Goal: Task Accomplishment & Management: Use online tool/utility

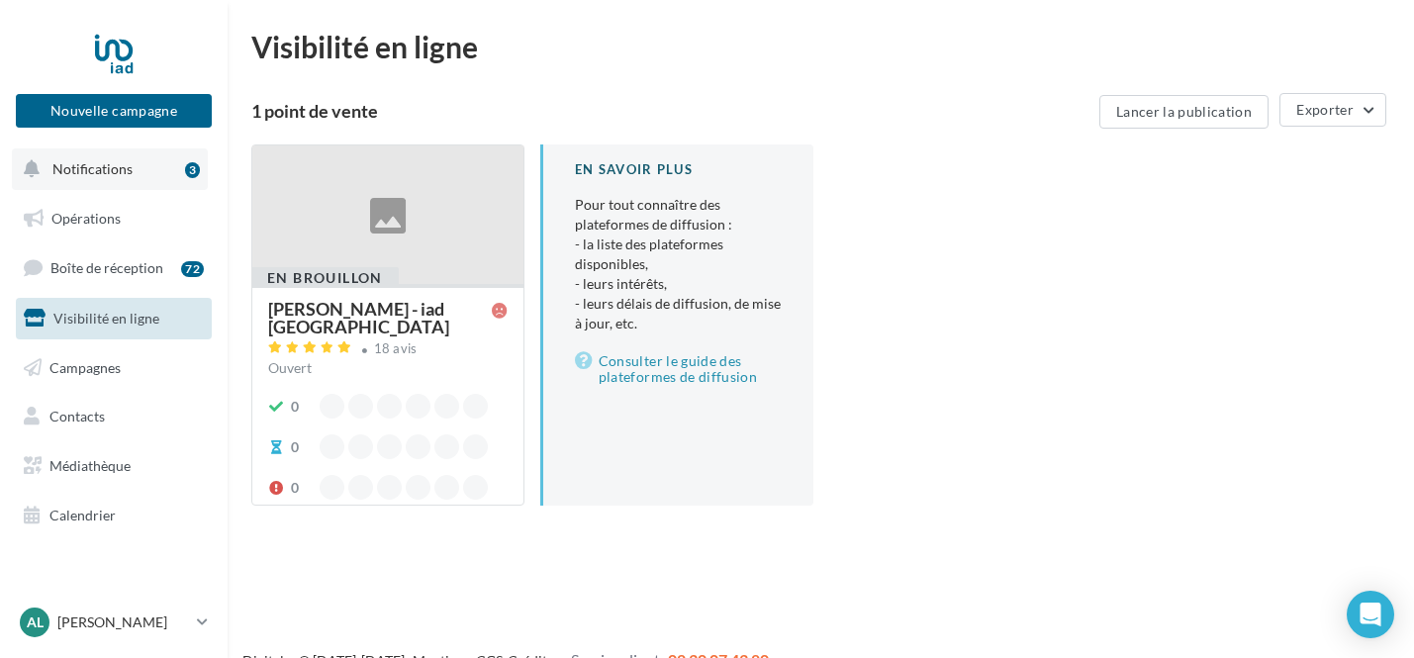
click at [119, 176] on span "Notifications" at bounding box center [92, 168] width 80 height 17
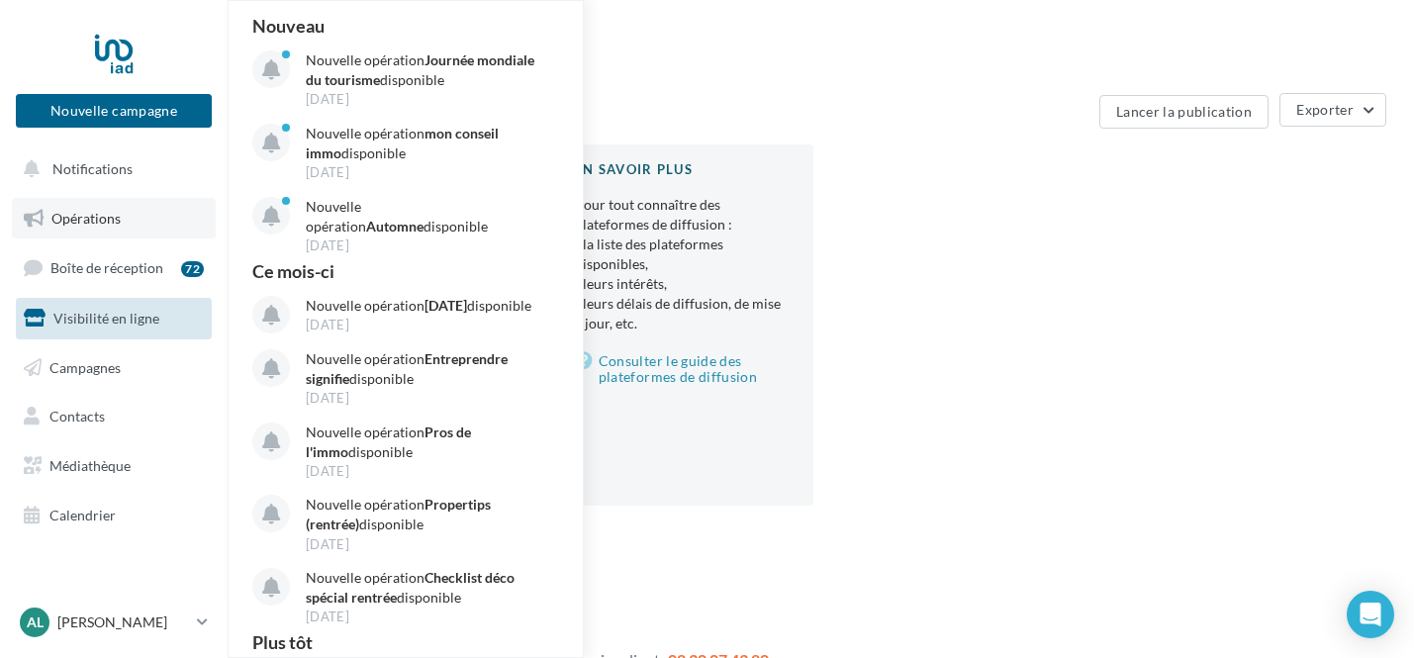
click at [109, 227] on span "Opérations" at bounding box center [85, 218] width 69 height 17
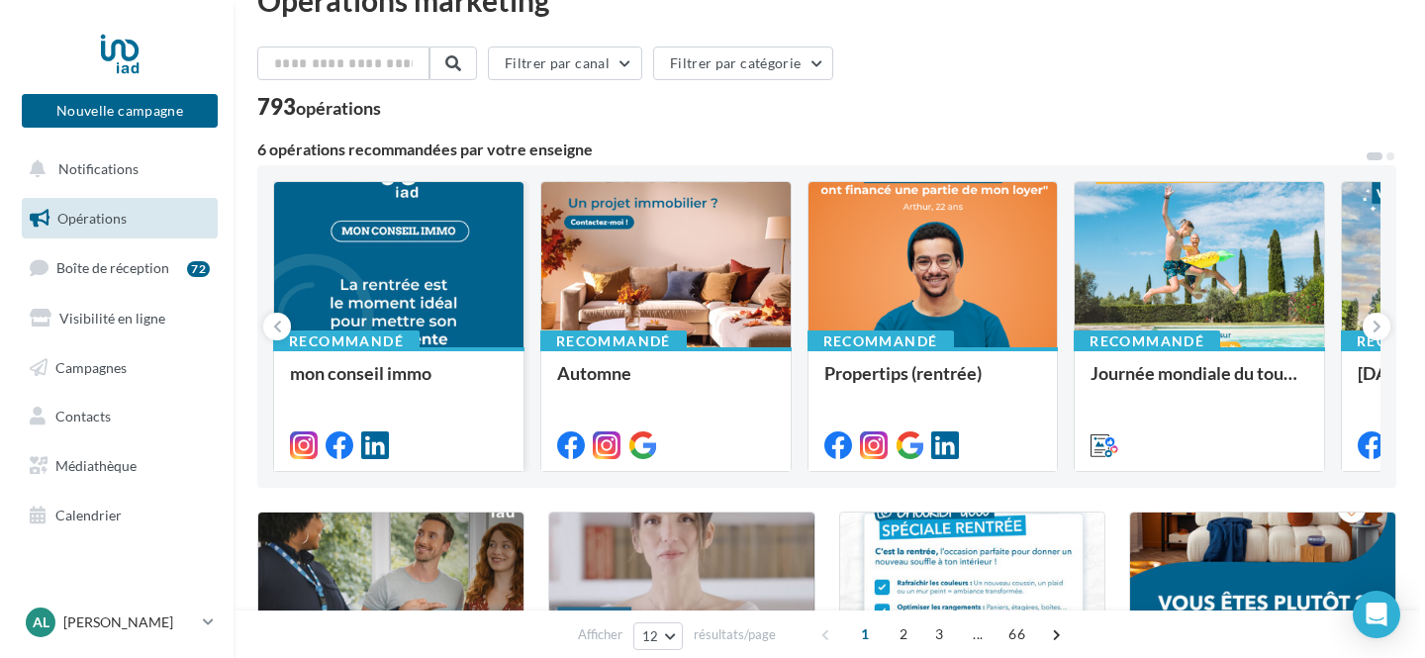
scroll to position [66, 0]
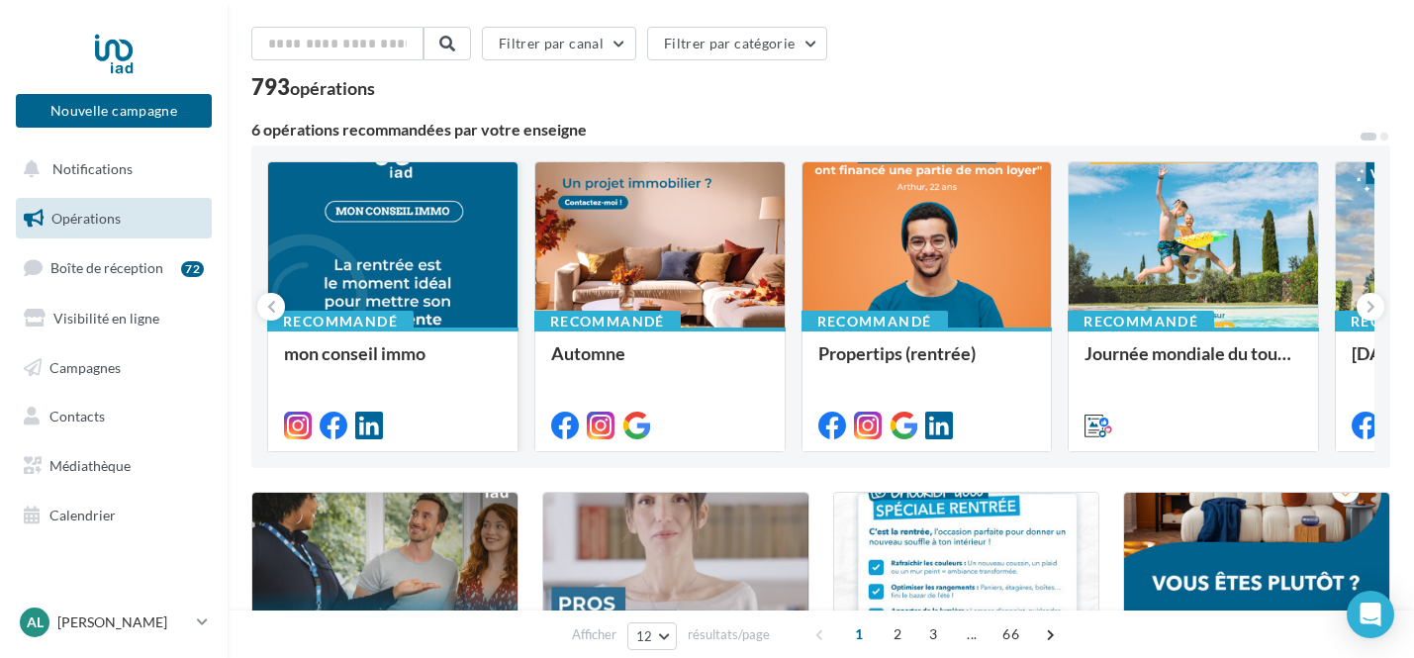
click at [460, 270] on div at bounding box center [392, 245] width 249 height 167
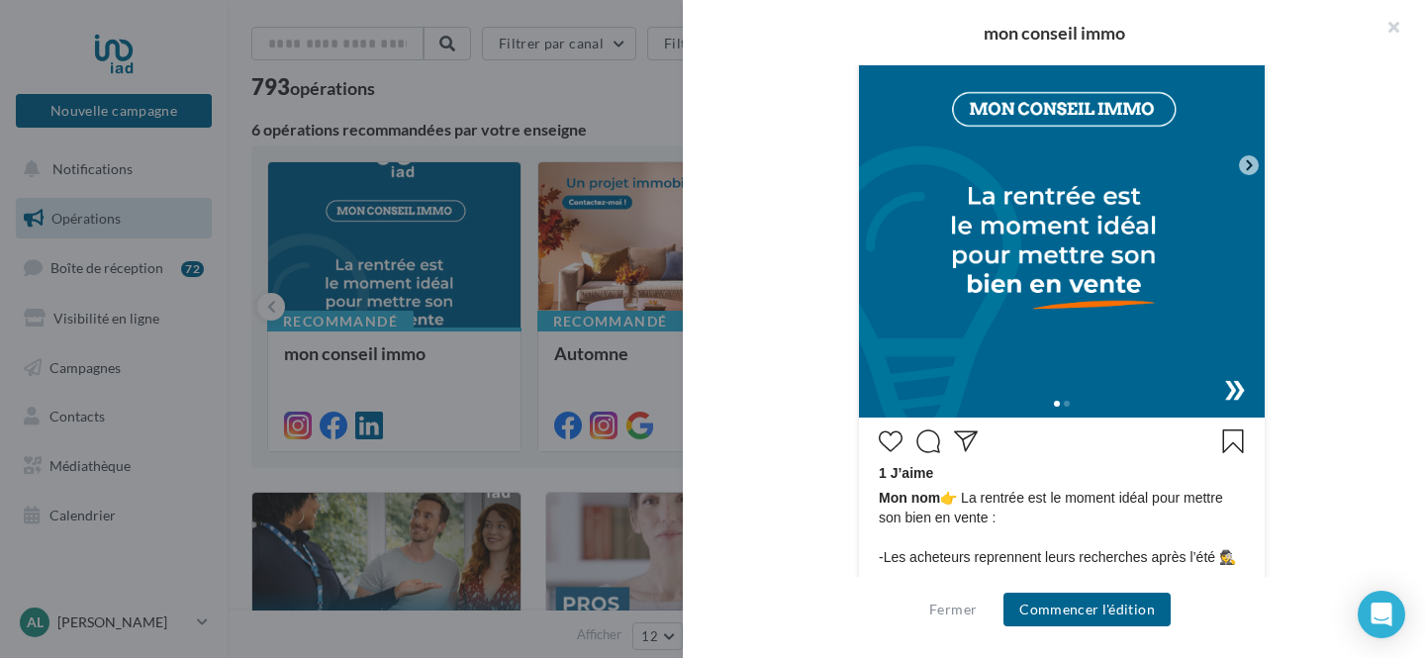
scroll to position [587, 0]
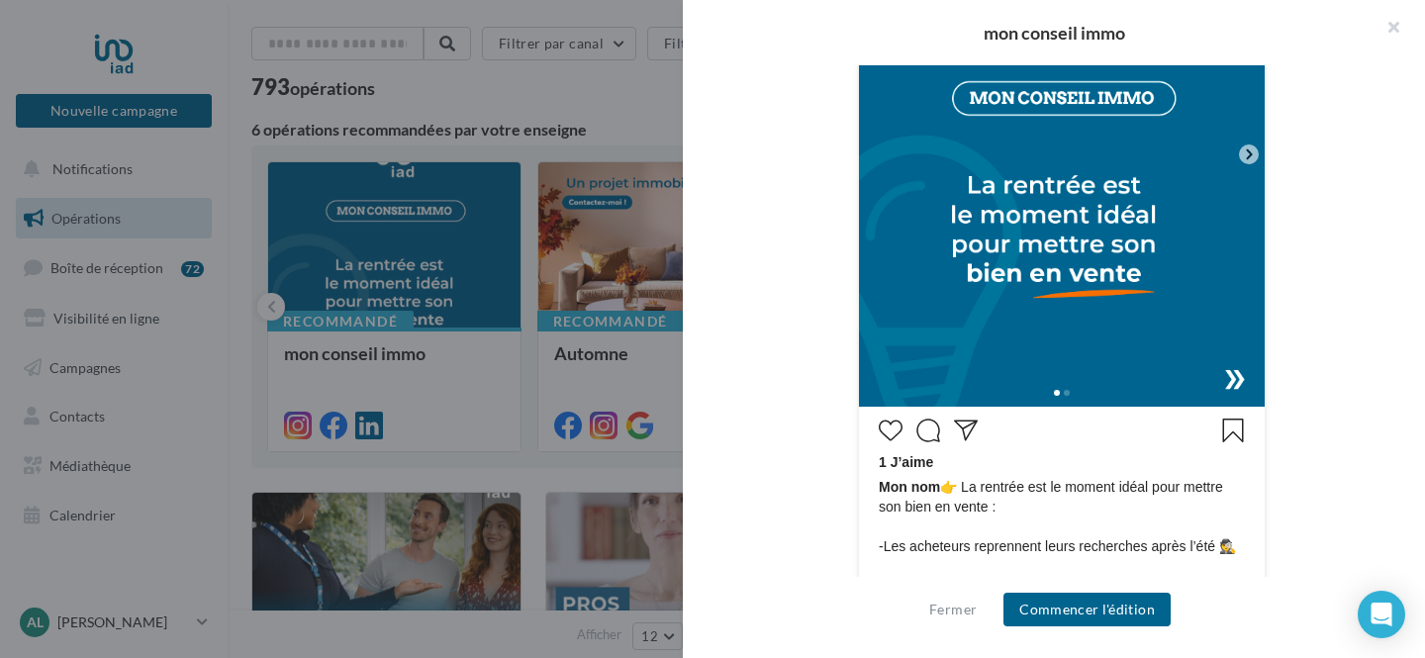
click at [1240, 158] on icon at bounding box center [1249, 154] width 18 height 18
click at [1246, 155] on icon at bounding box center [1249, 154] width 18 height 18
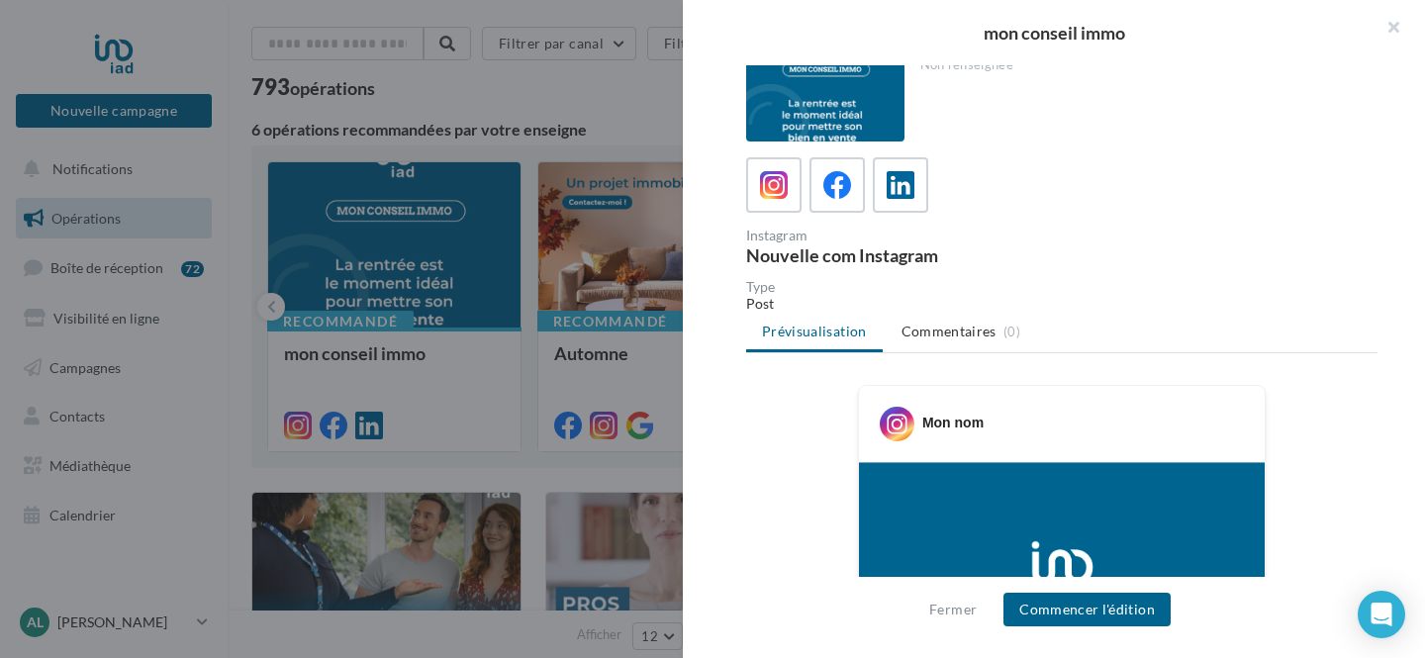
scroll to position [0, 0]
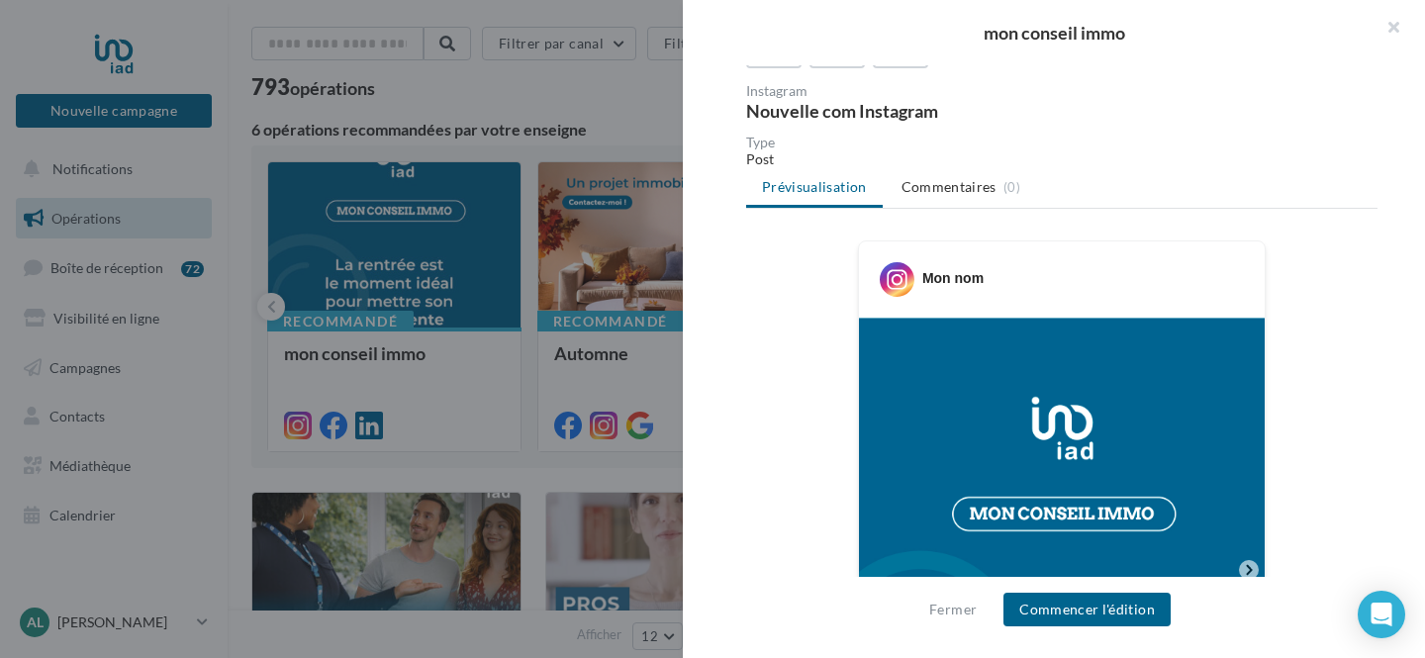
click at [1098, 424] on img at bounding box center [1062, 570] width 406 height 505
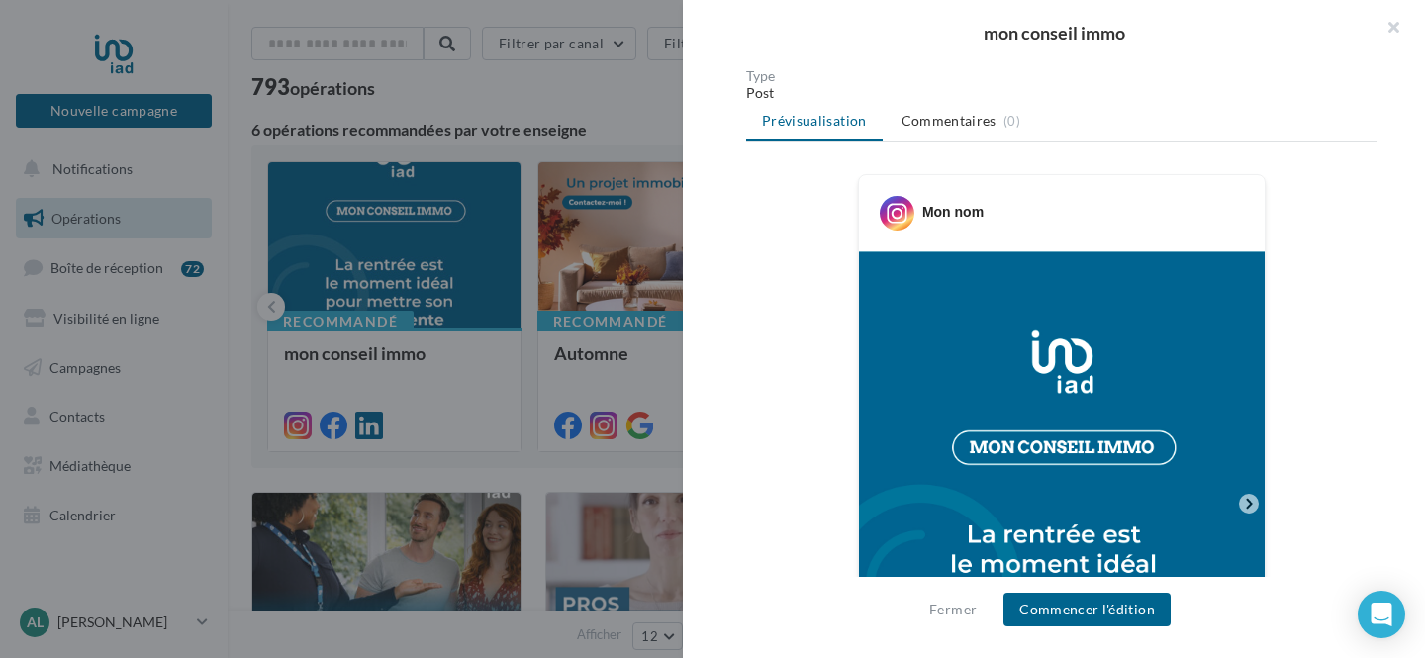
scroll to position [339, 0]
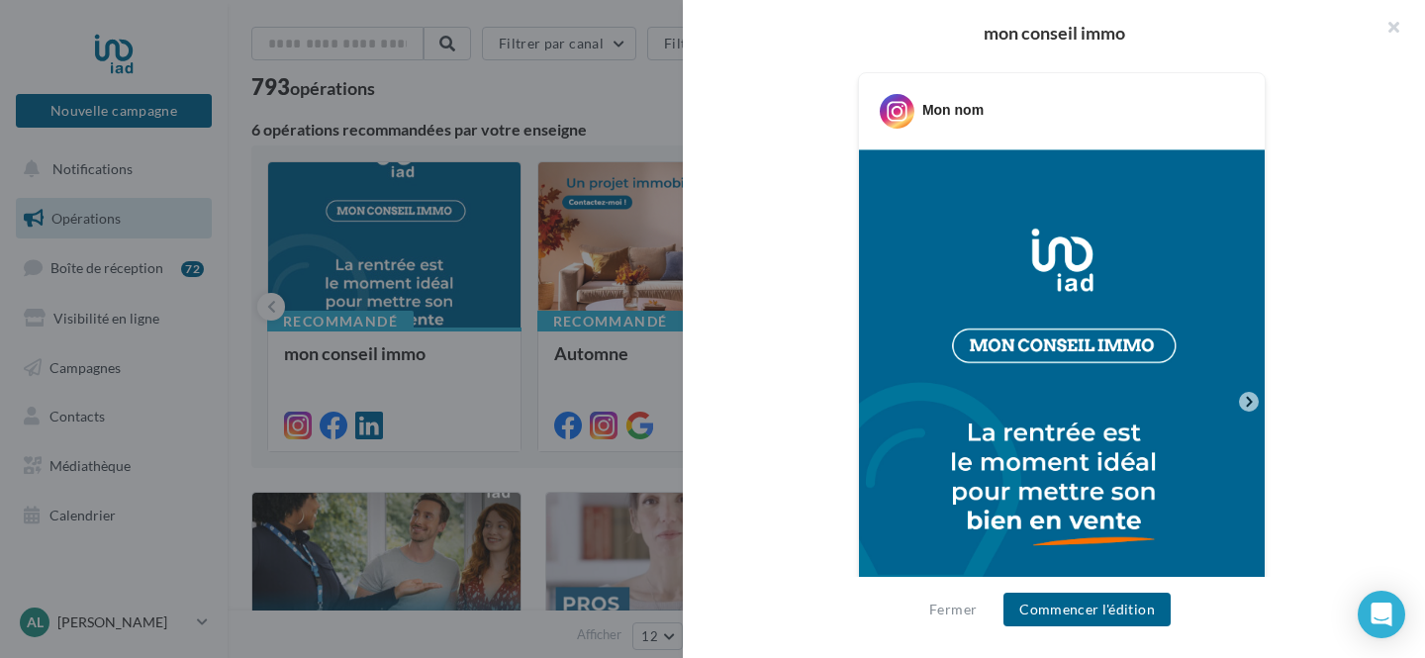
click at [1240, 403] on icon at bounding box center [1249, 402] width 18 height 18
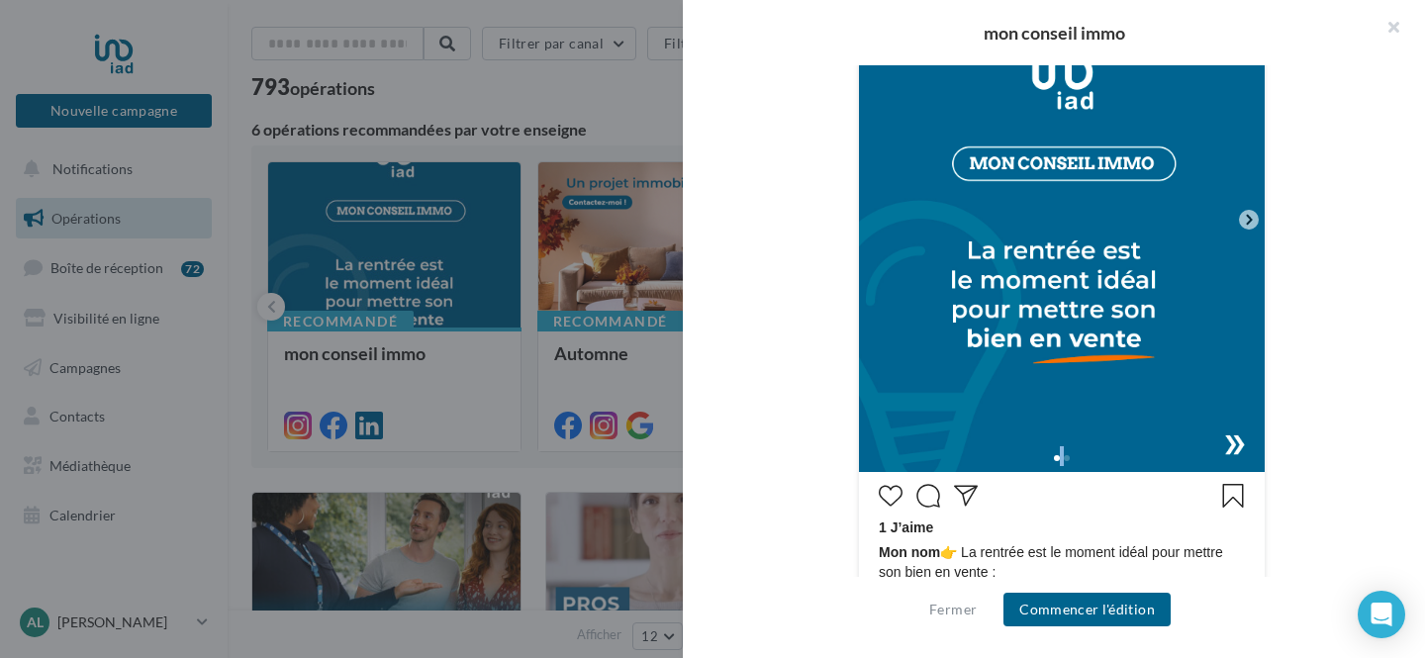
scroll to position [540, 0]
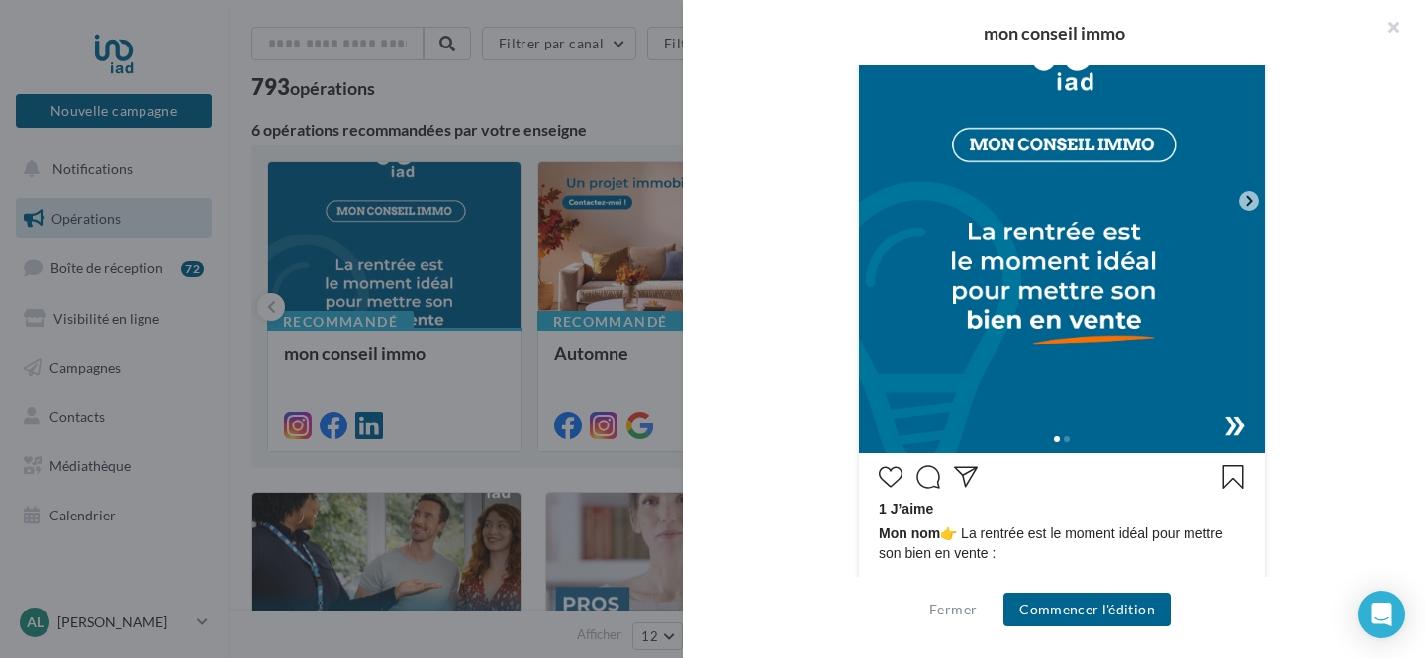
click at [1233, 422] on div at bounding box center [1062, 438] width 406 height 32
click at [1066, 279] on img at bounding box center [1062, 200] width 406 height 505
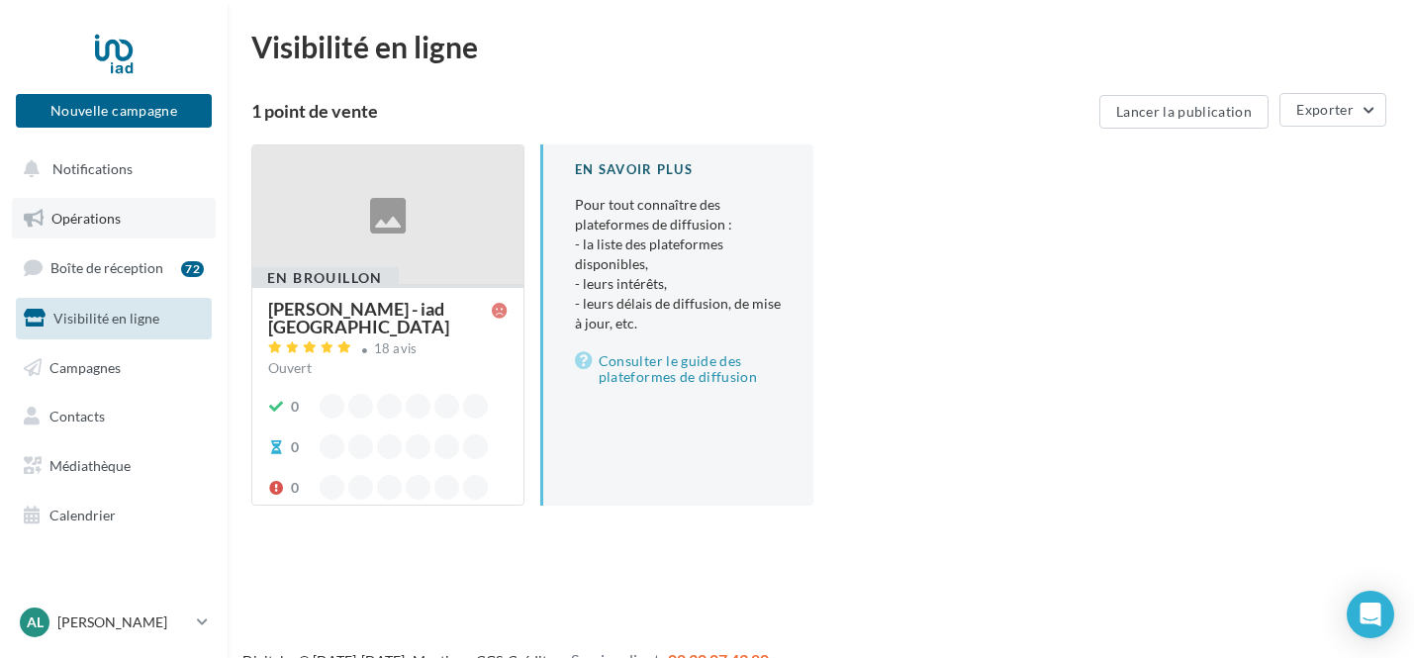
click at [88, 206] on link "Opérations" at bounding box center [114, 219] width 204 height 42
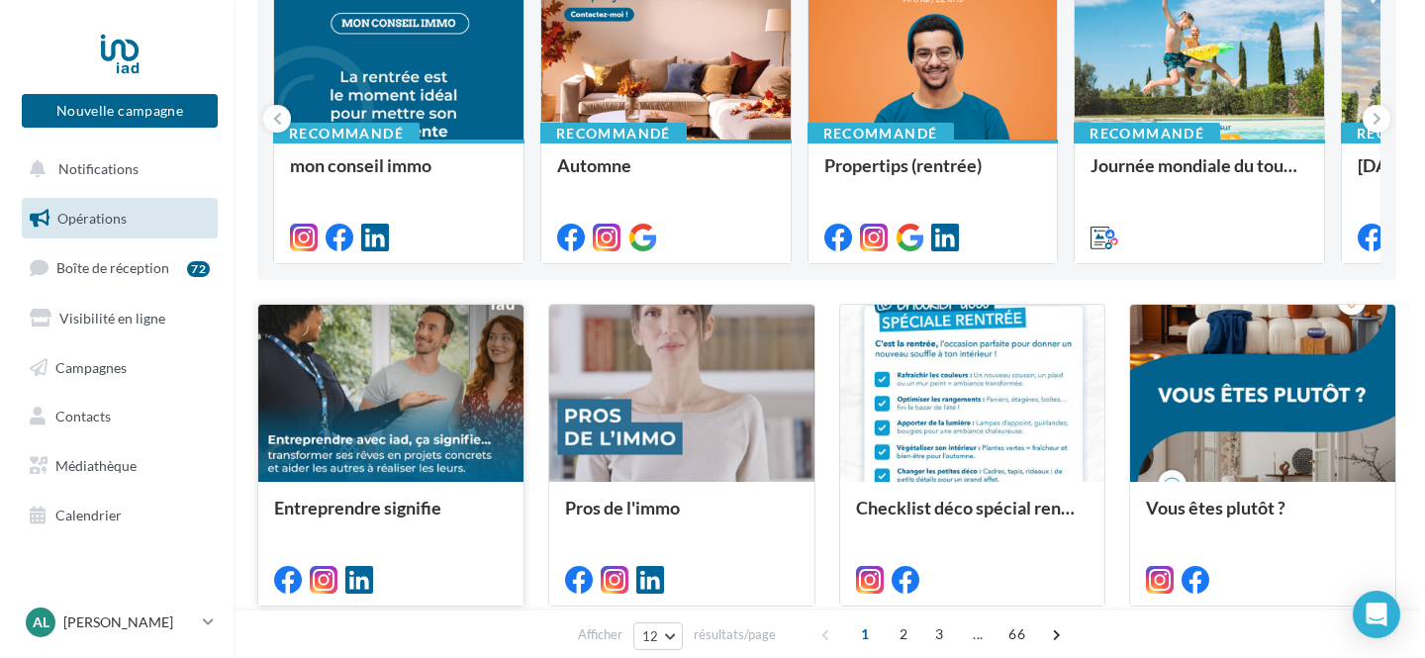
scroll to position [72, 0]
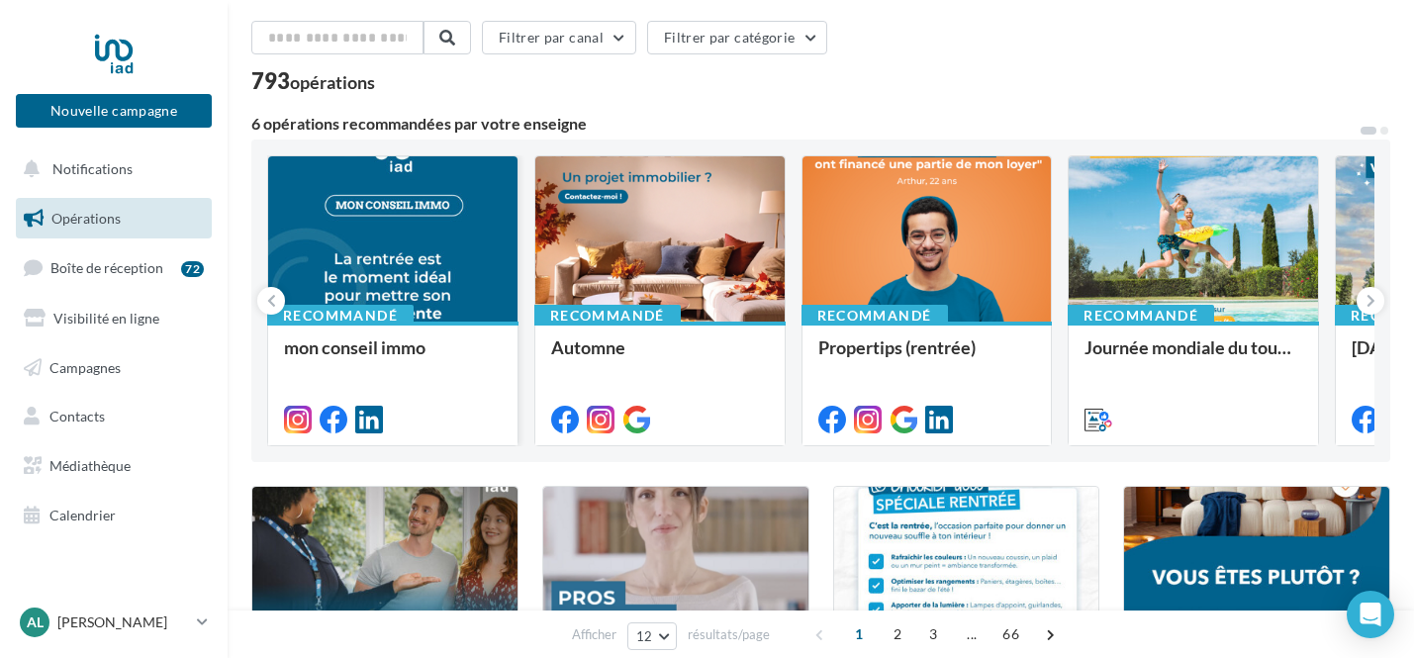
click at [438, 241] on div at bounding box center [392, 239] width 249 height 167
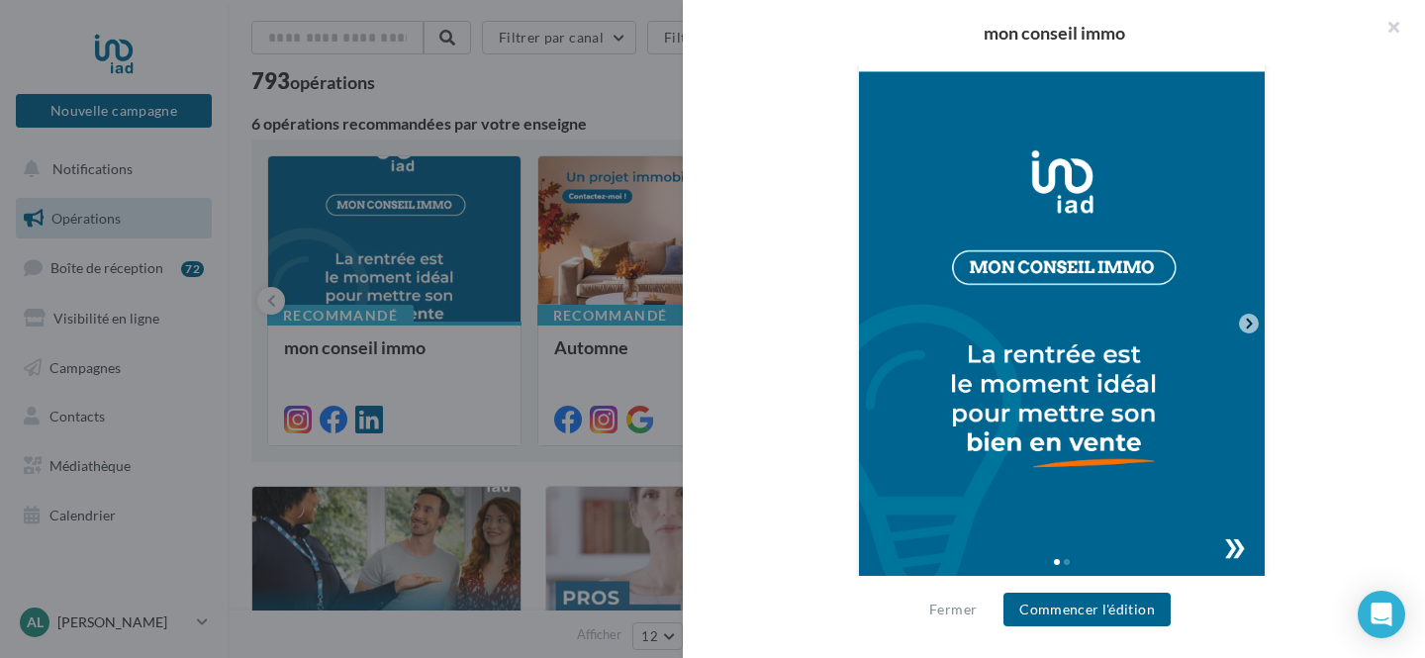
scroll to position [596, 0]
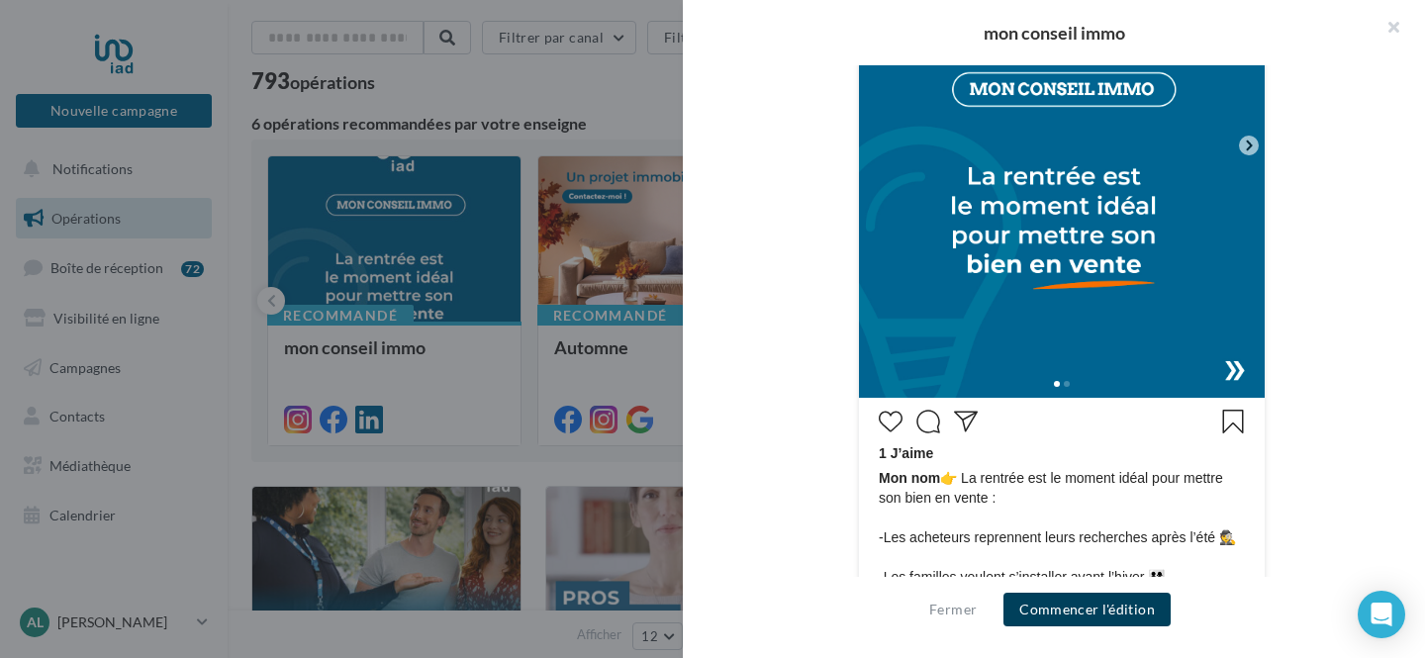
drag, startPoint x: 1110, startPoint y: 610, endPoint x: 1106, endPoint y: 593, distance: 17.3
click at [1110, 610] on button "Commencer l'édition" at bounding box center [1086, 610] width 167 height 34
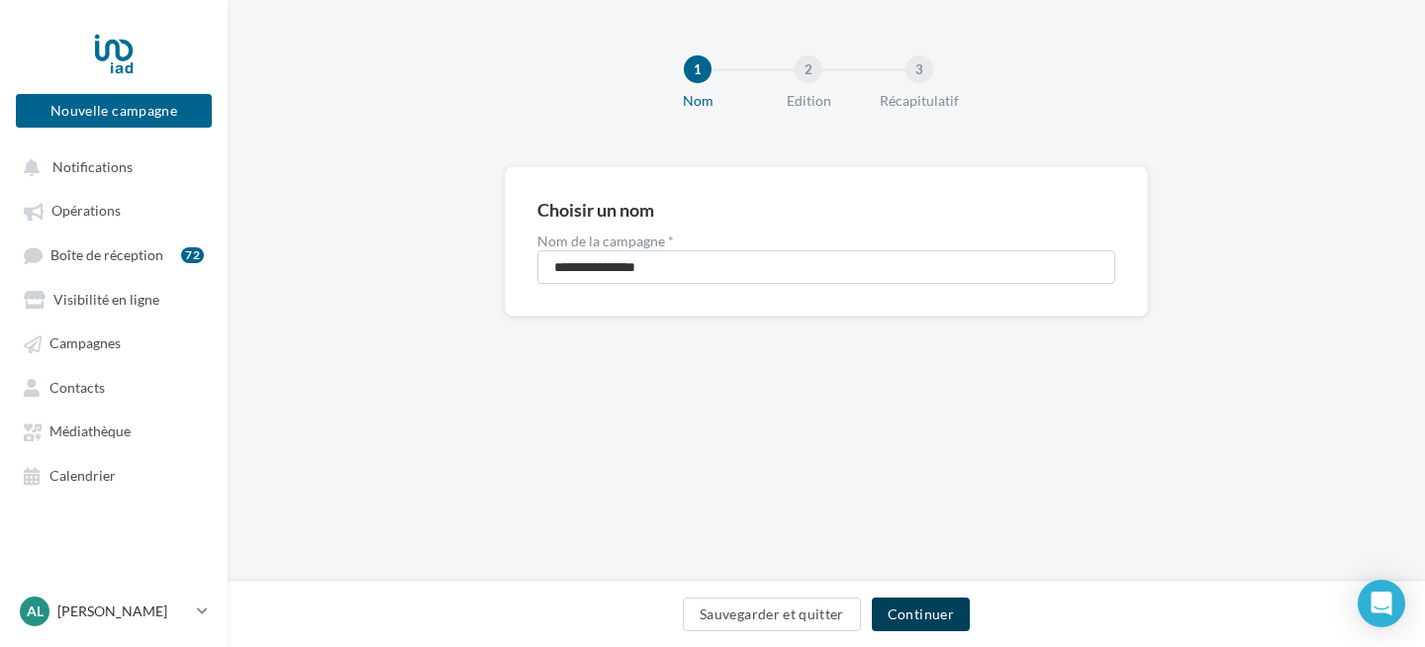
click at [922, 621] on button "Continuer" at bounding box center [921, 615] width 98 height 34
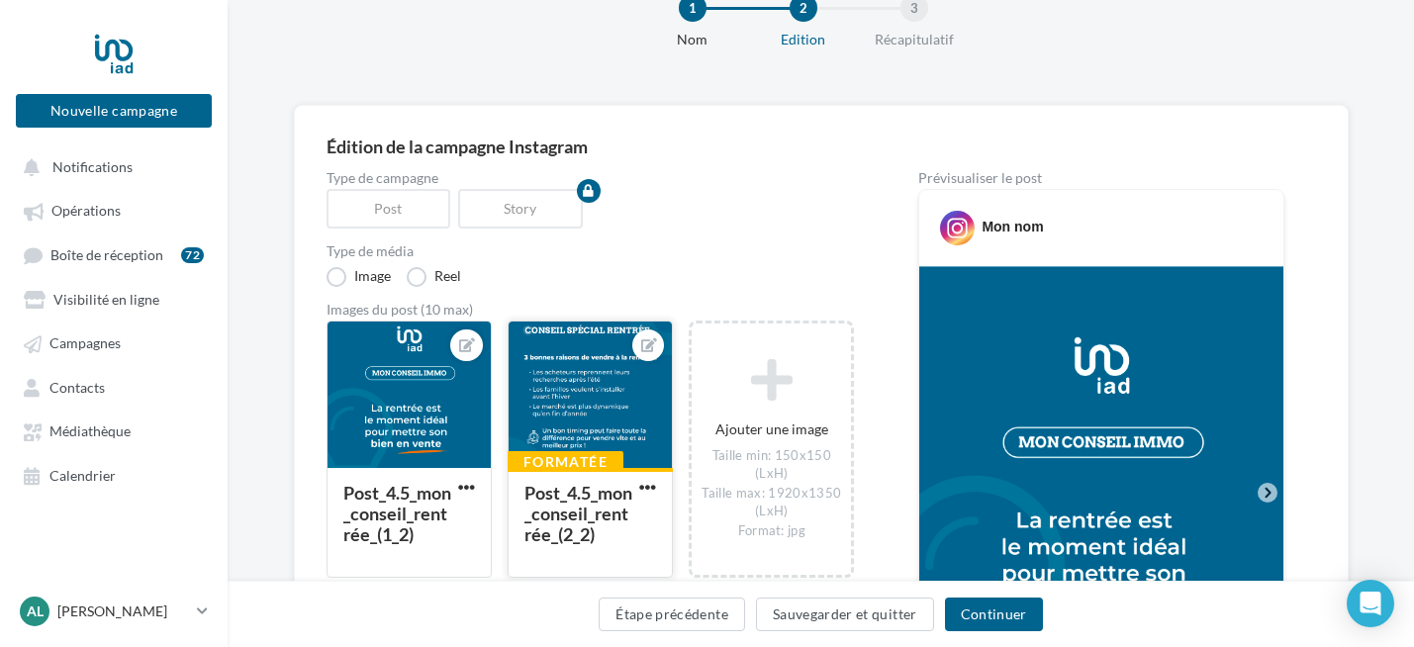
scroll to position [151, 0]
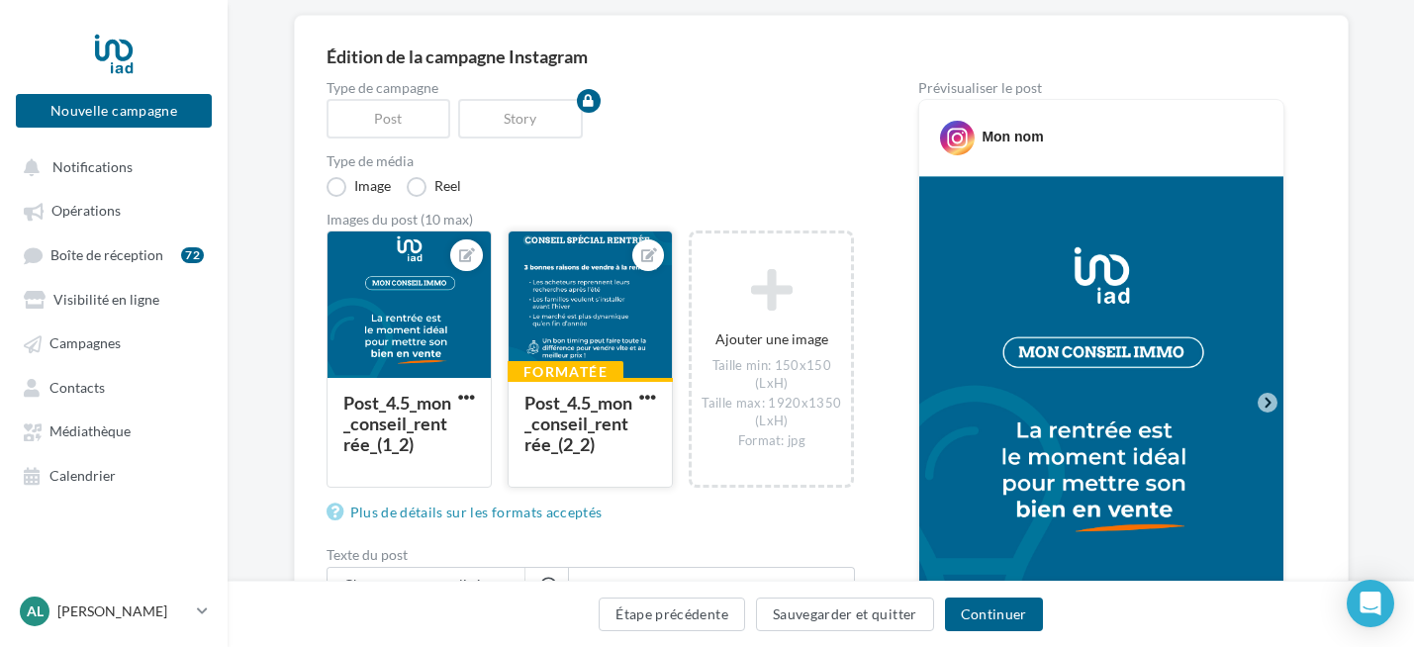
click at [619, 319] on div at bounding box center [590, 306] width 163 height 148
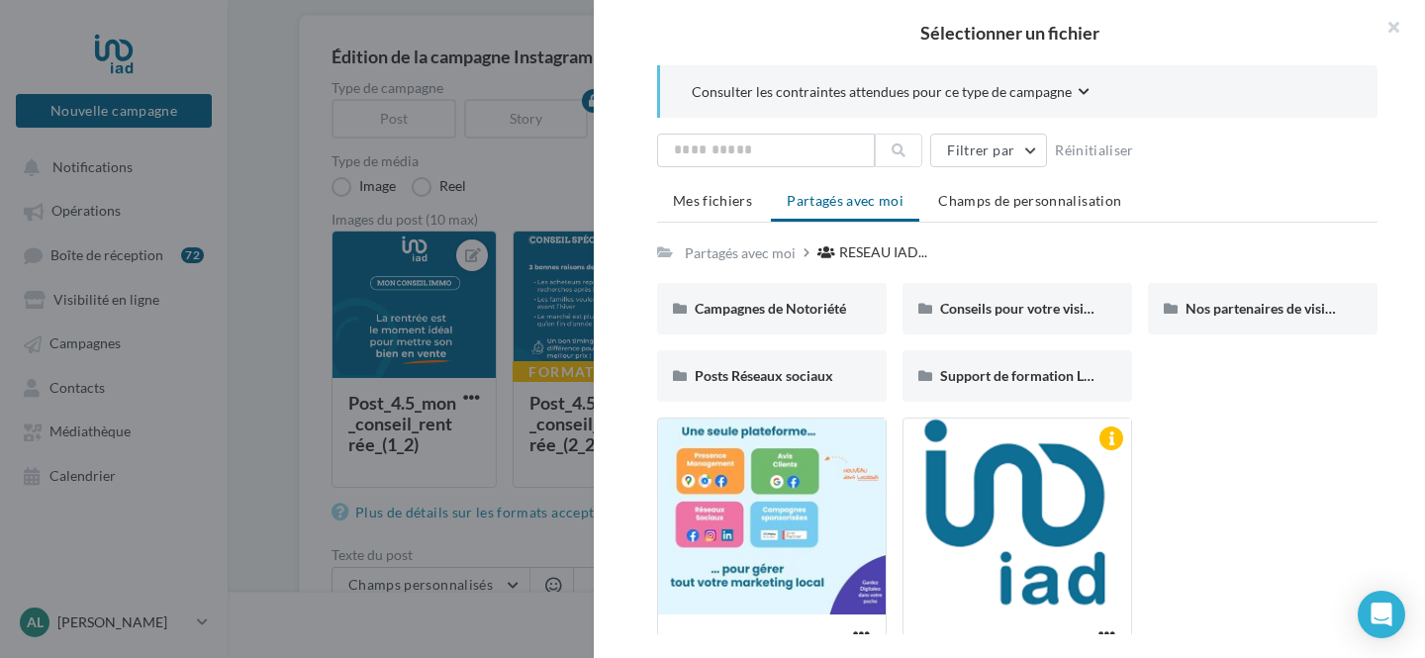
click at [1386, 22] on button "button" at bounding box center [1385, 29] width 79 height 59
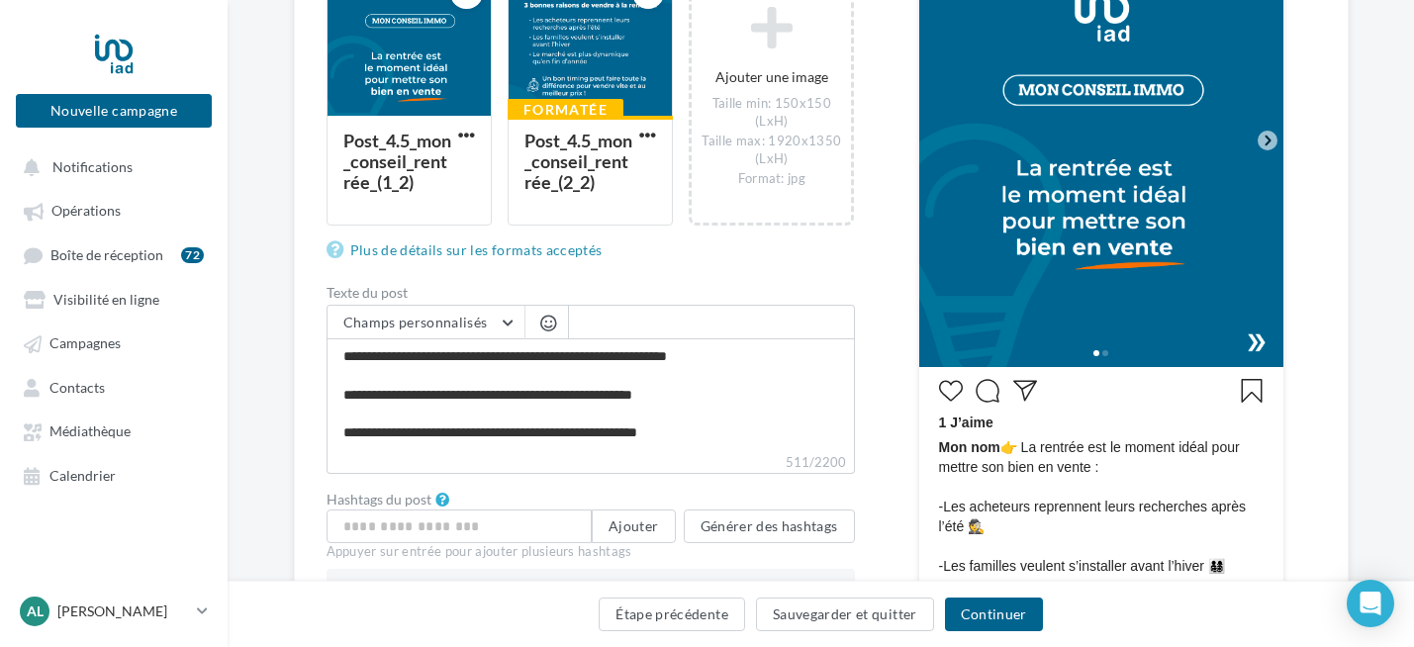
scroll to position [267, 0]
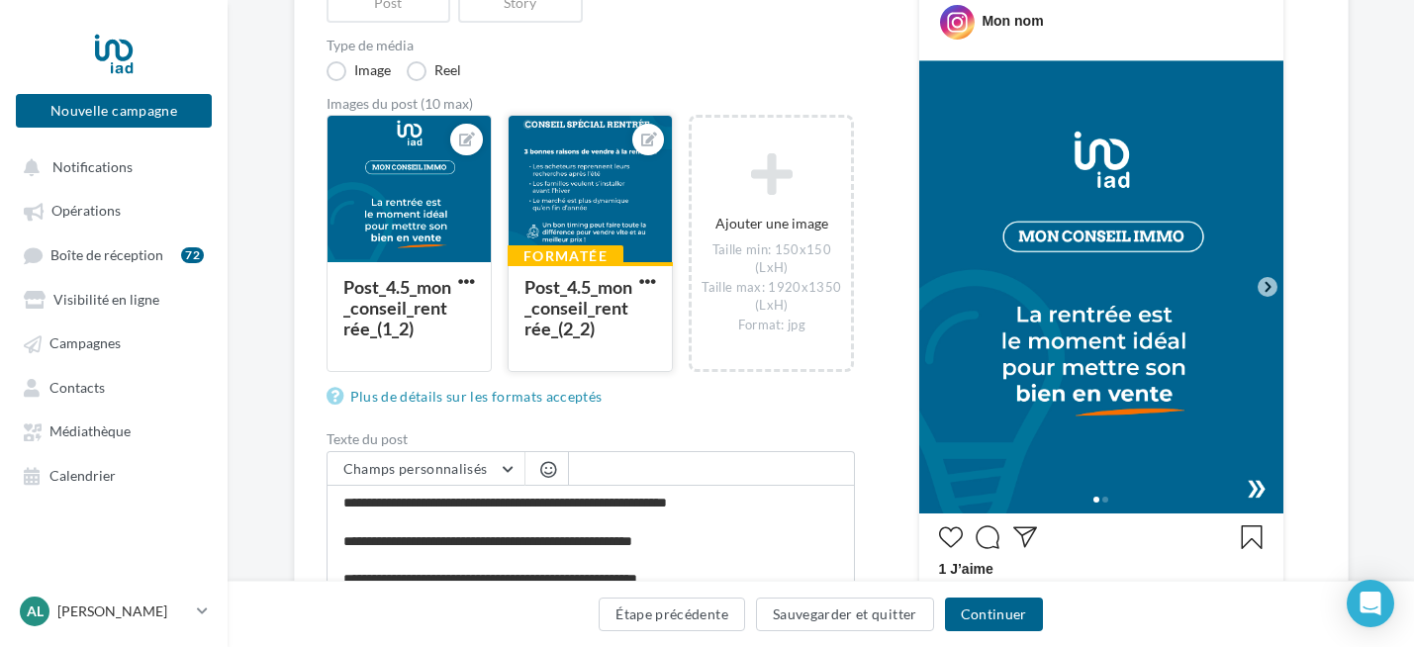
click at [633, 321] on div "Post_4.5_mon_conseil_rentrée_(2_2)" at bounding box center [586, 309] width 124 height 62
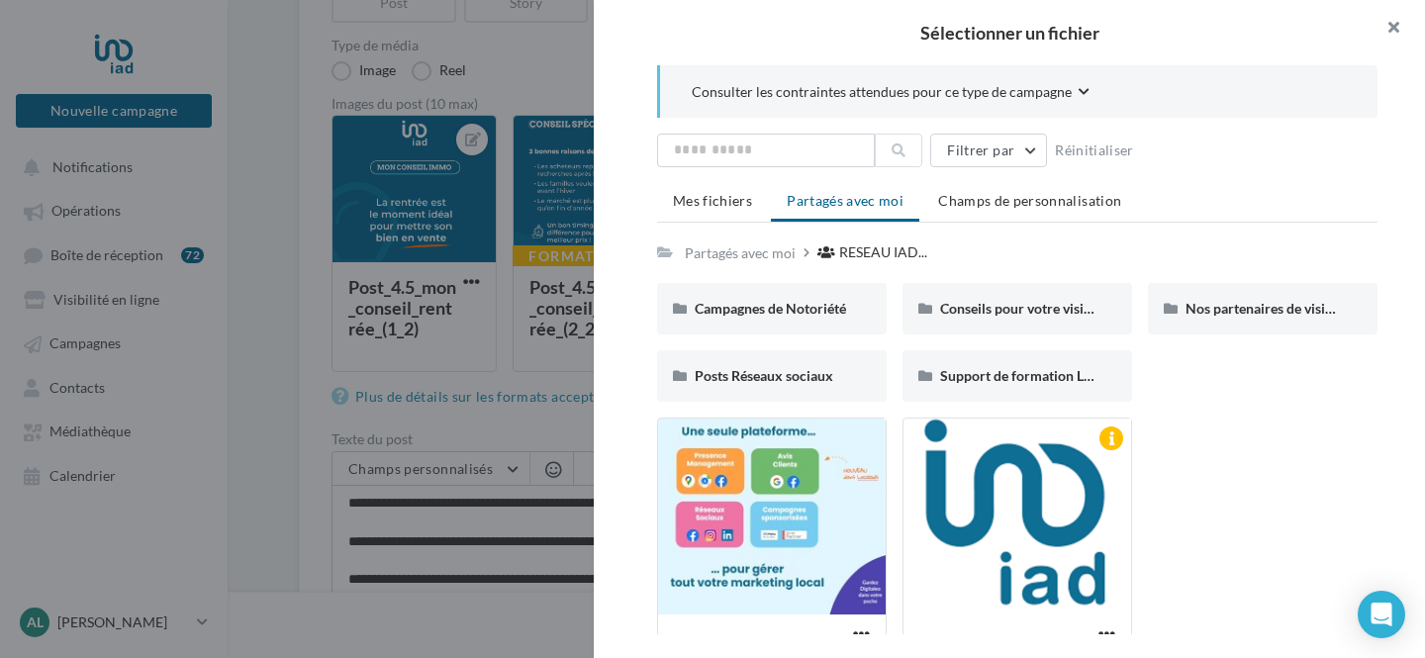
click at [1387, 30] on button "button" at bounding box center [1385, 29] width 79 height 59
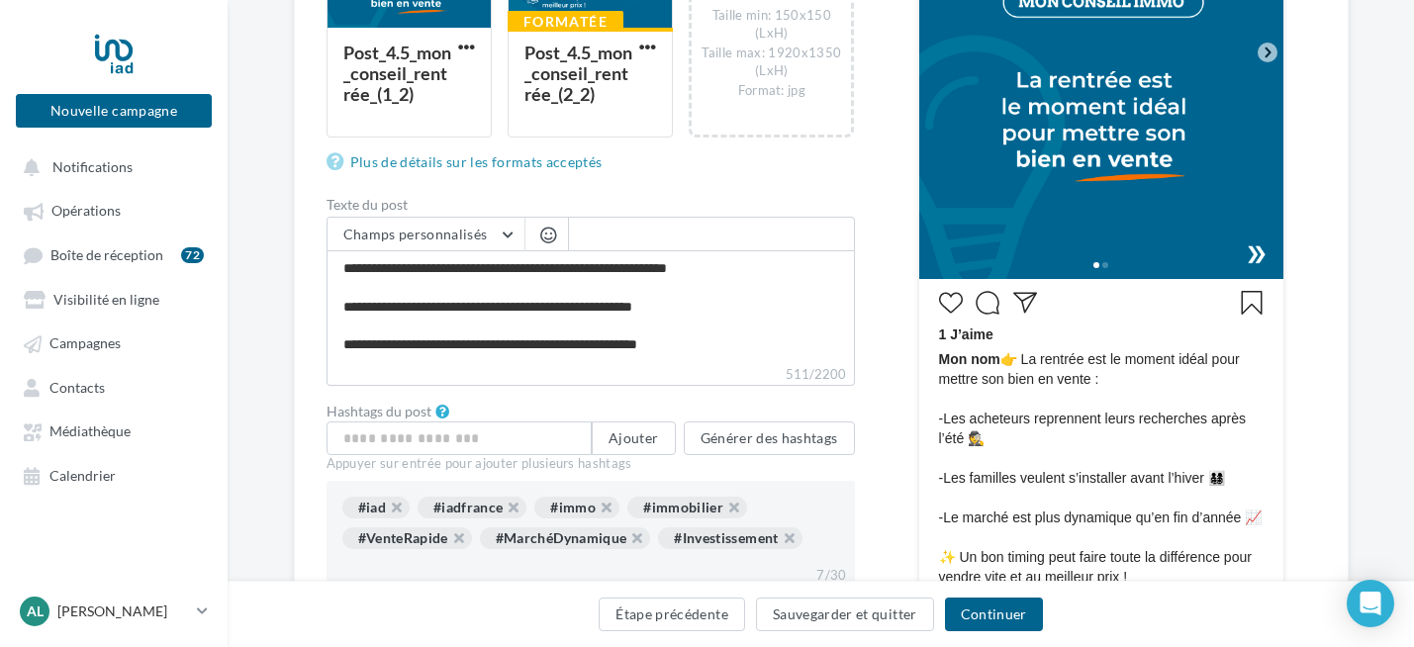
scroll to position [598, 0]
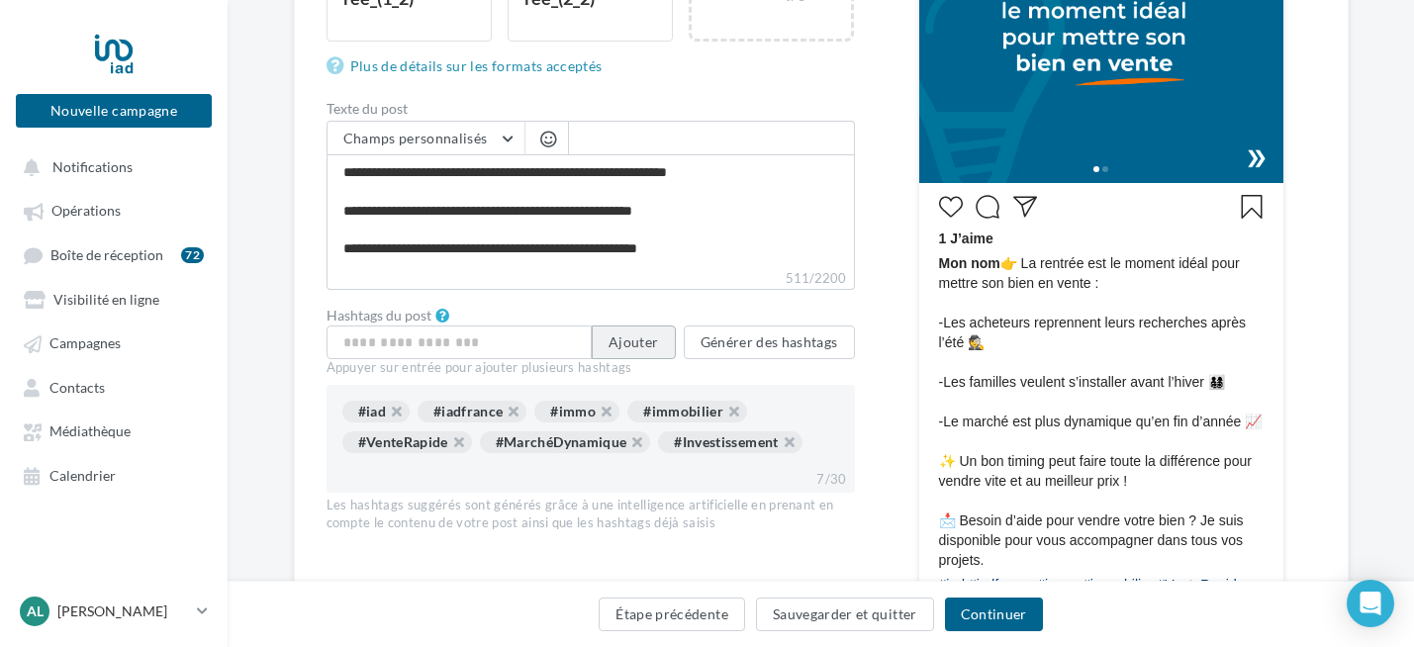
click at [638, 347] on button "Ajouter" at bounding box center [633, 343] width 83 height 34
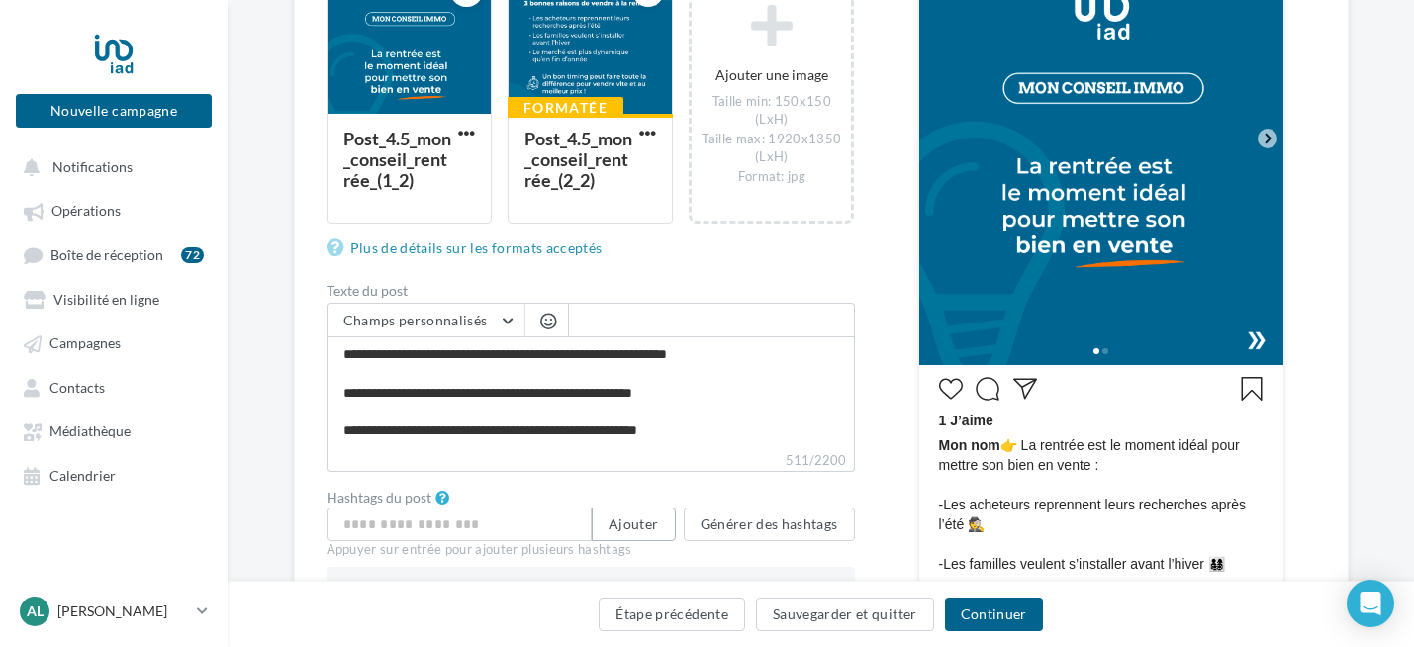
scroll to position [845, 0]
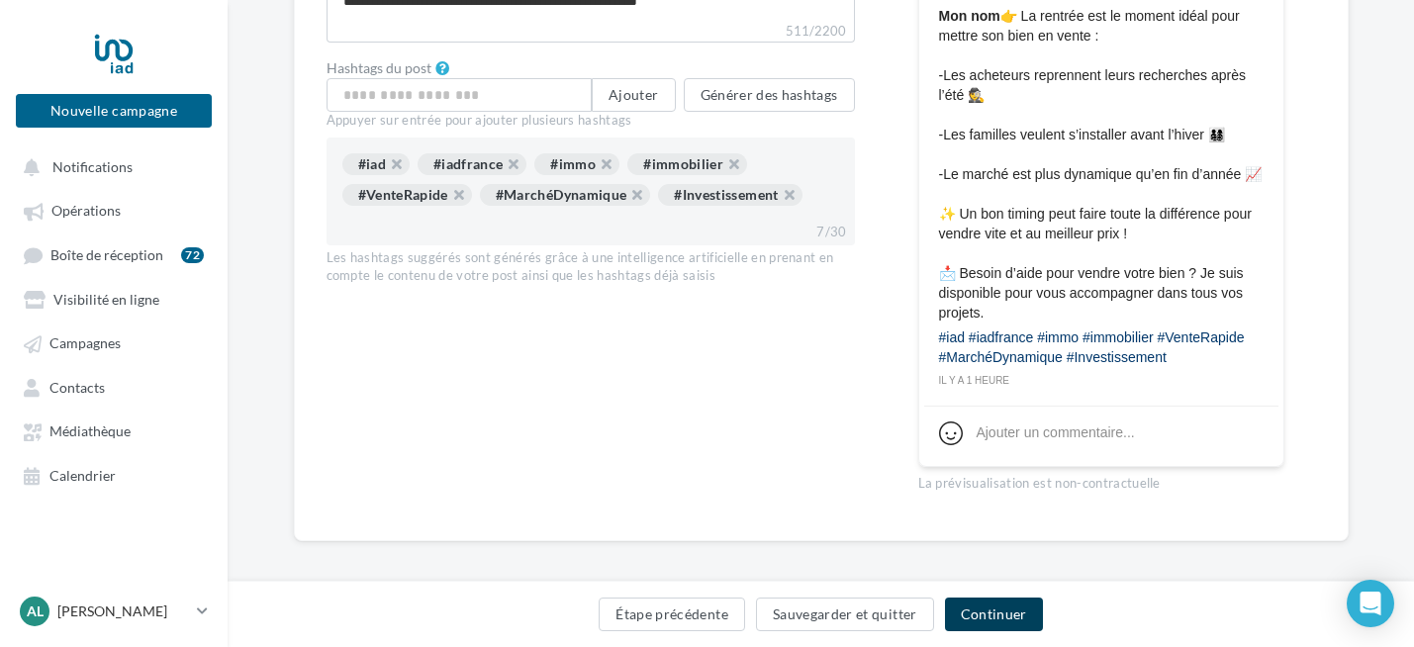
click at [1007, 616] on button "Continuer" at bounding box center [994, 615] width 98 height 34
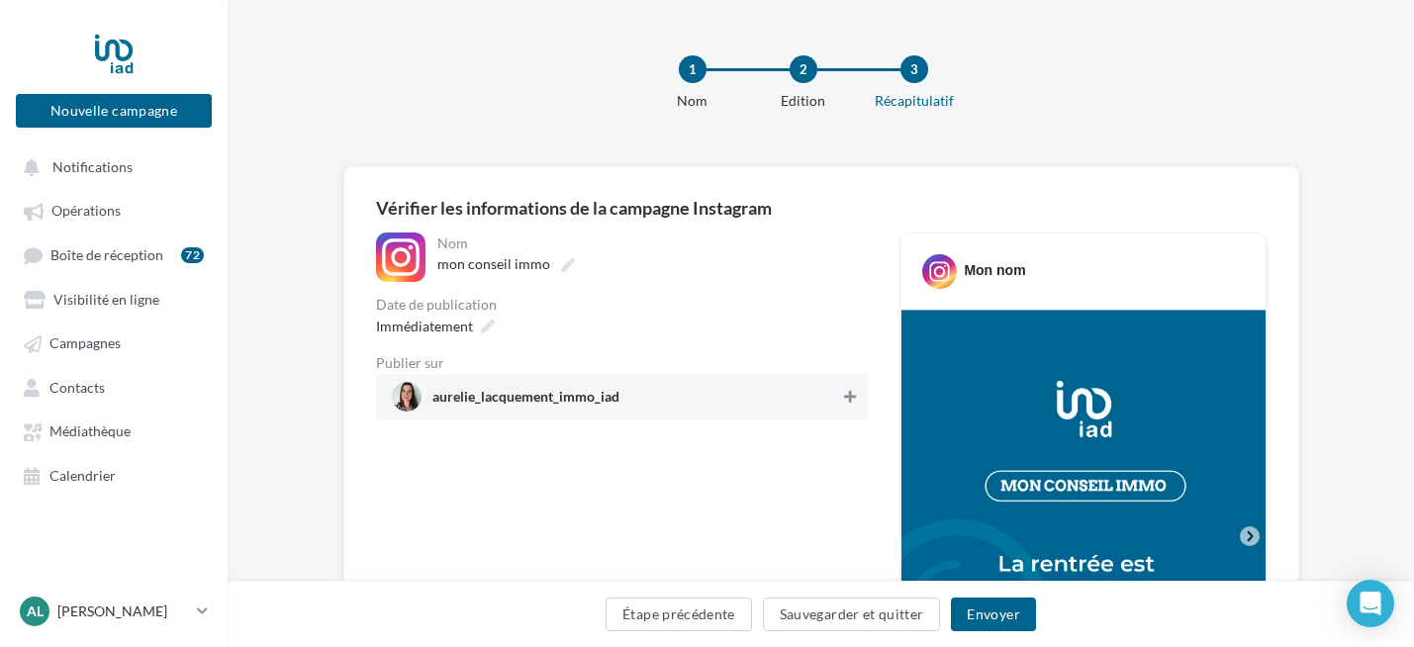
click at [848, 401] on icon at bounding box center [850, 397] width 12 height 14
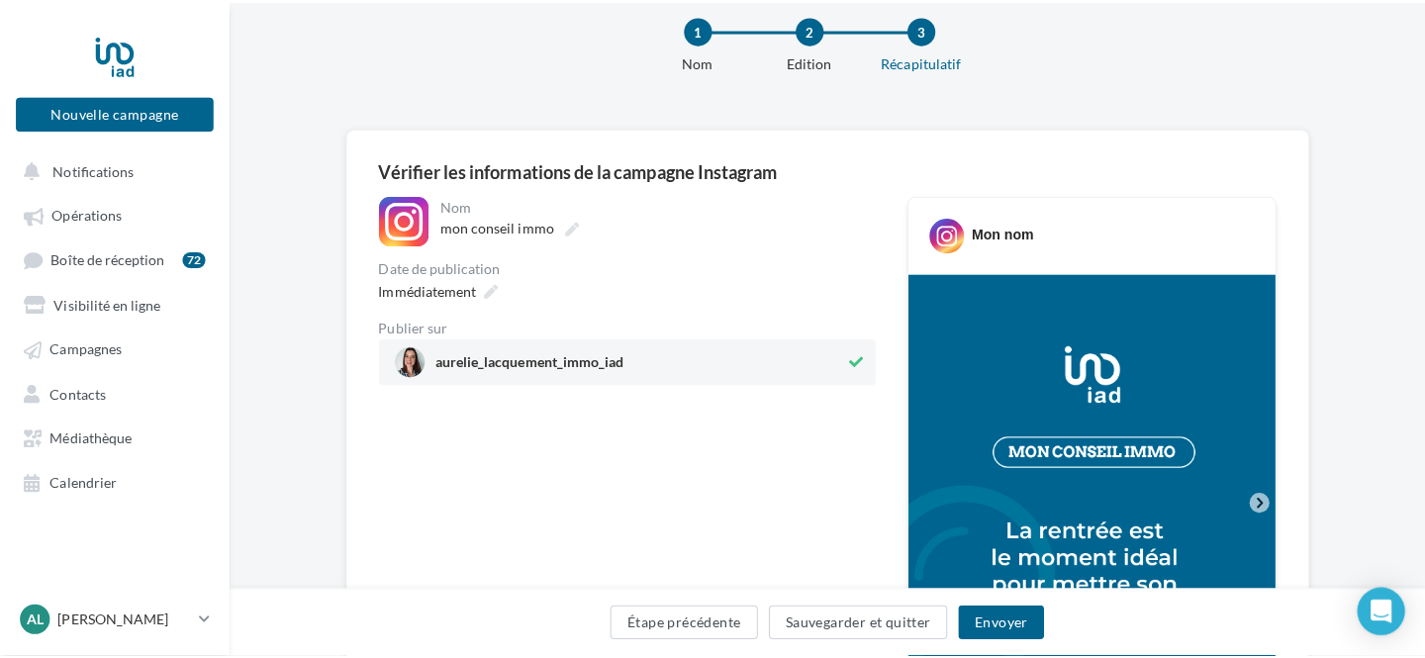
scroll to position [92, 0]
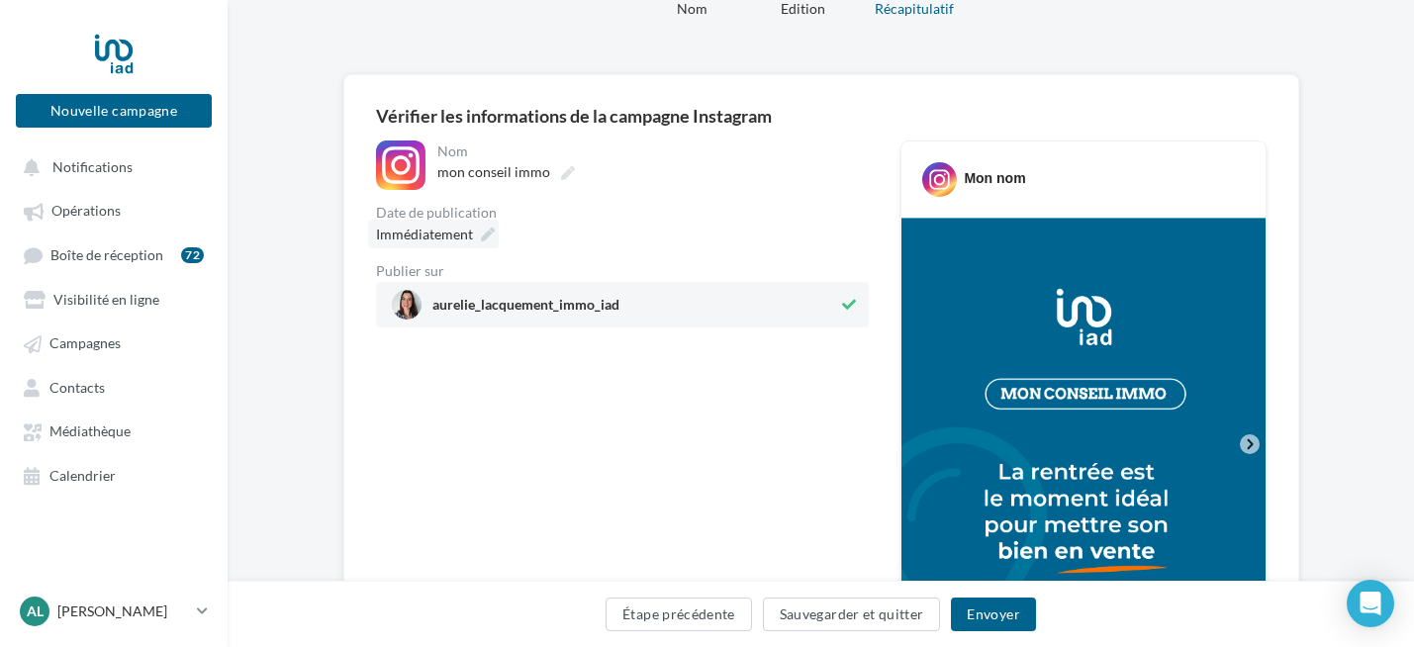
click at [488, 233] on icon at bounding box center [488, 235] width 14 height 14
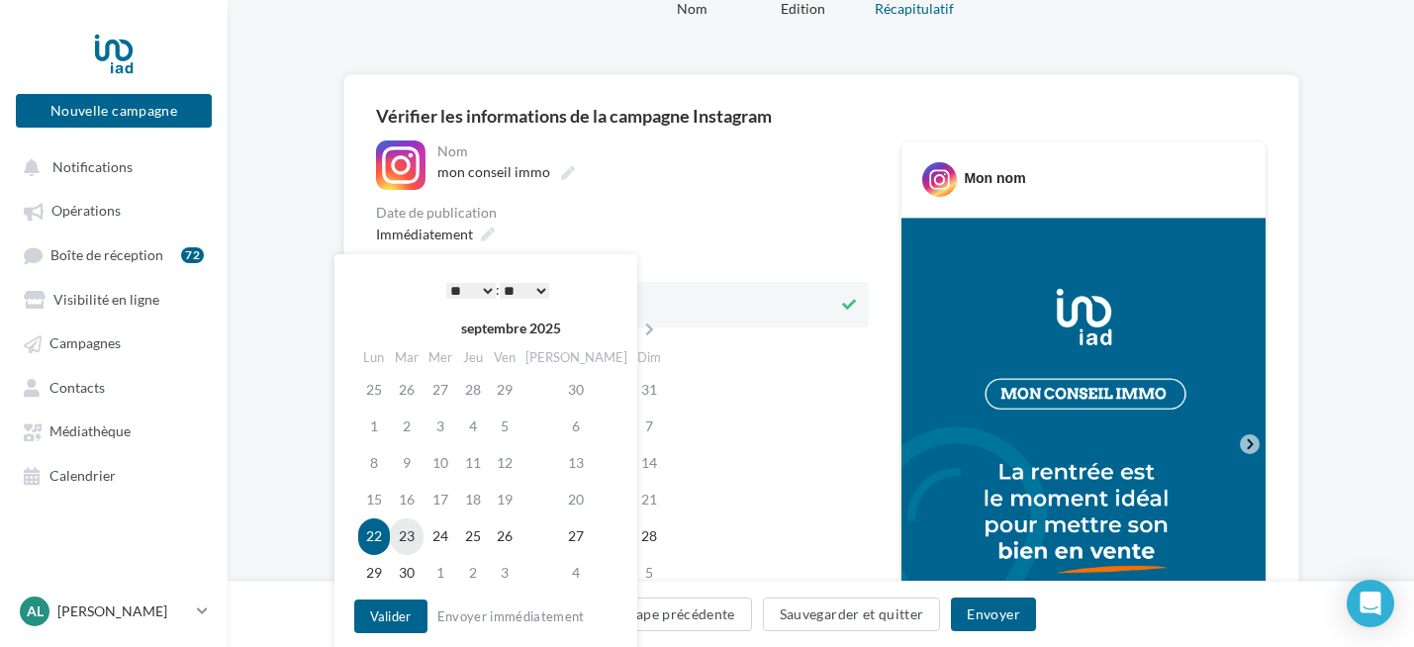
click at [412, 537] on td "23" at bounding box center [407, 537] width 34 height 37
click at [458, 288] on select "* * * * * * * * * * ** ** ** ** ** ** ** ** ** ** ** ** ** **" at bounding box center [470, 291] width 49 height 16
click at [410, 609] on button "Valider" at bounding box center [390, 617] width 73 height 34
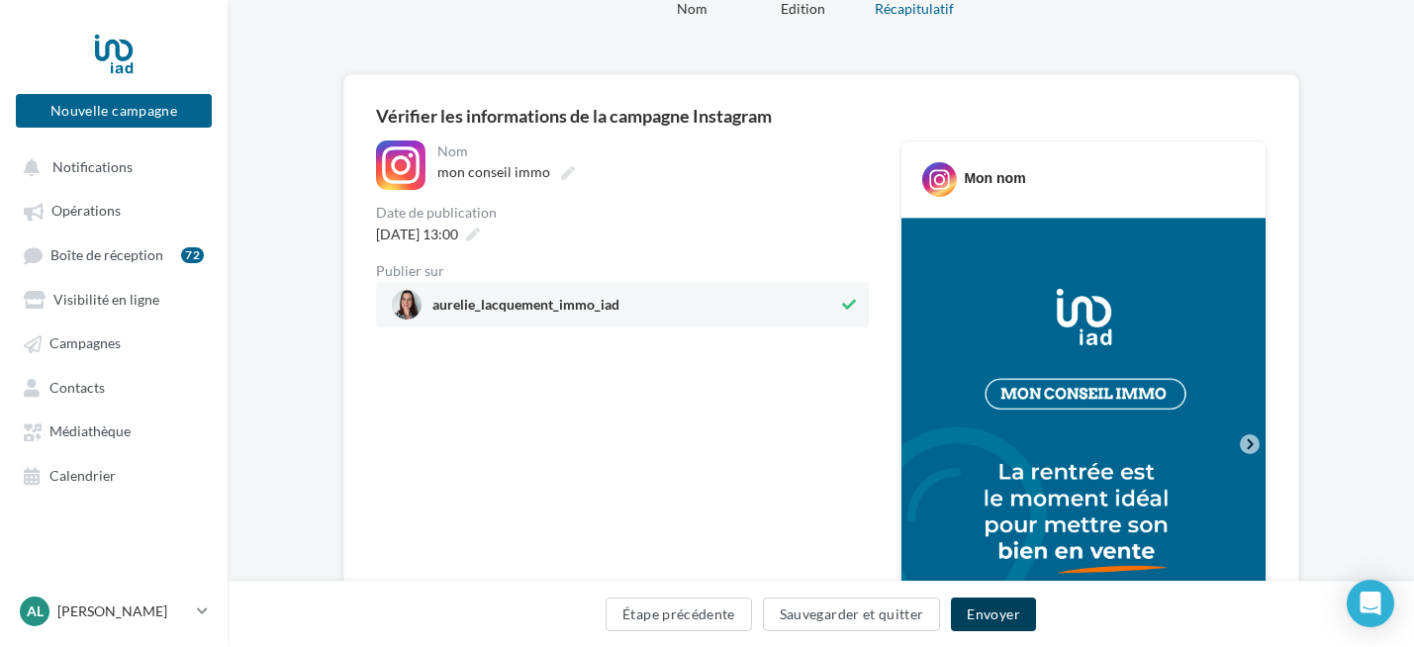
click at [1018, 614] on button "Envoyer" at bounding box center [993, 615] width 84 height 34
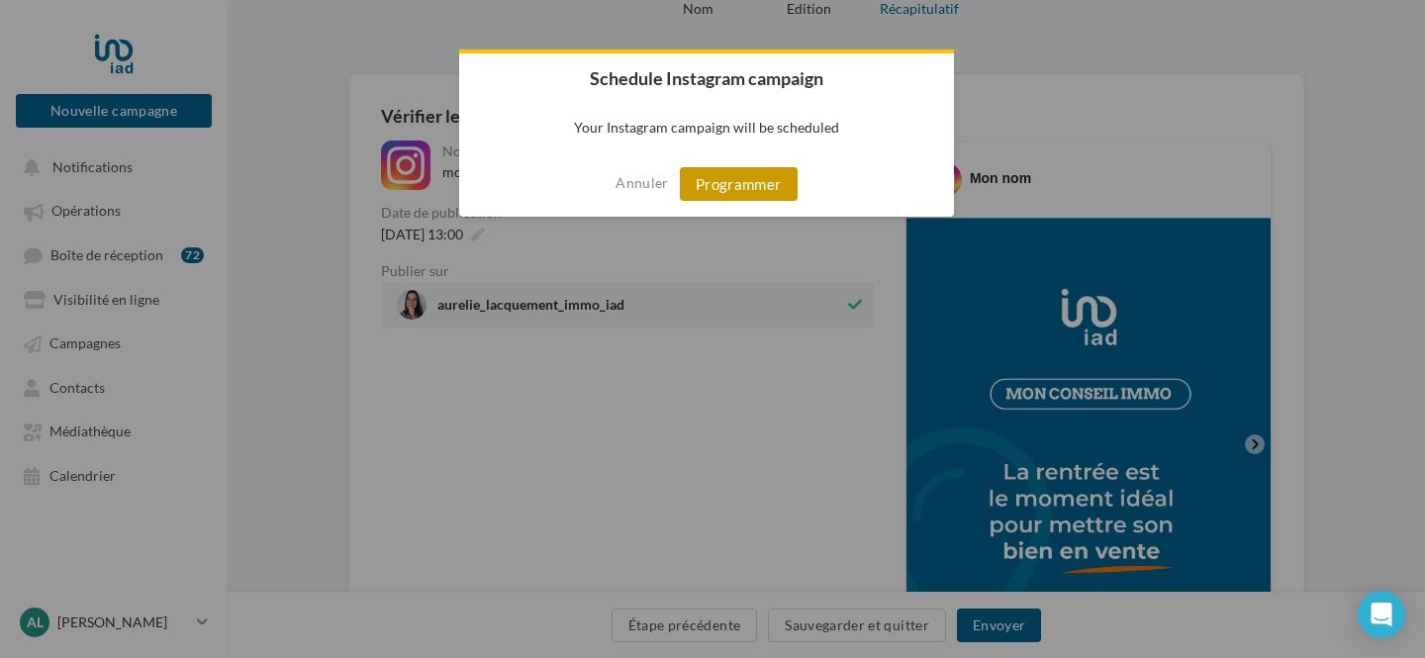
click at [752, 177] on button "Programmer" at bounding box center [739, 184] width 118 height 34
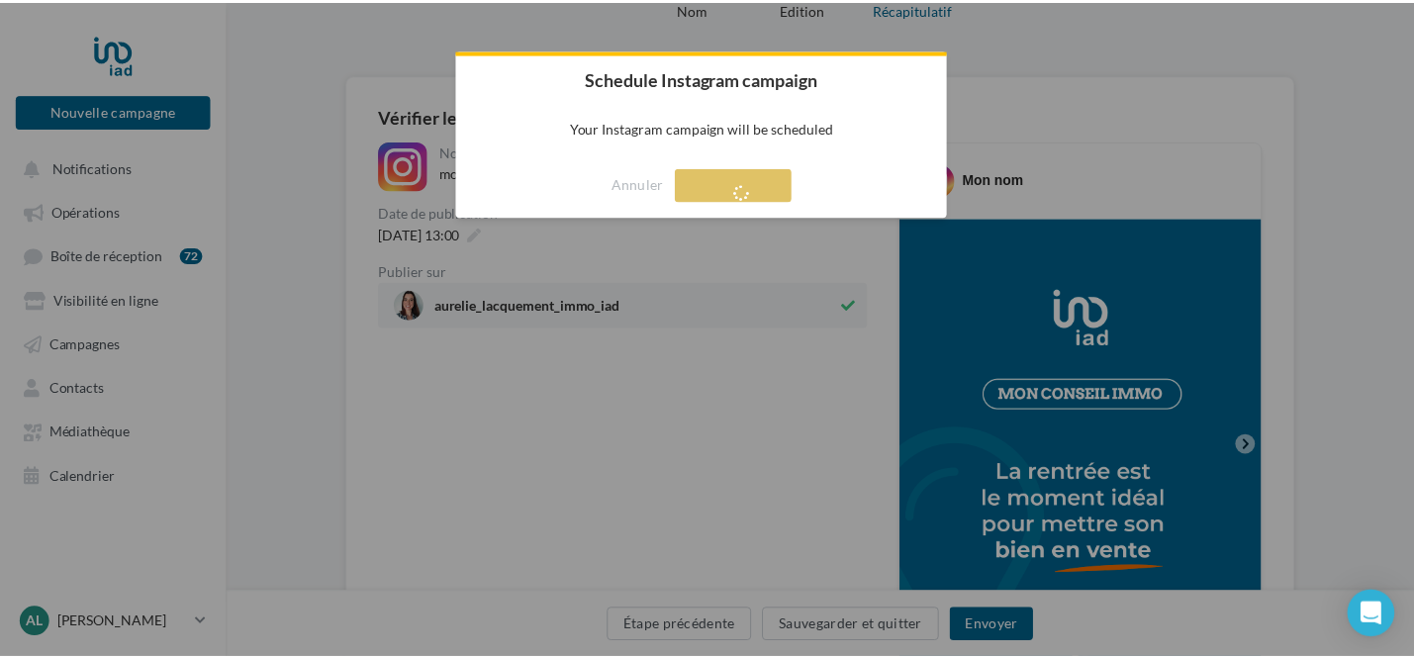
scroll to position [32, 0]
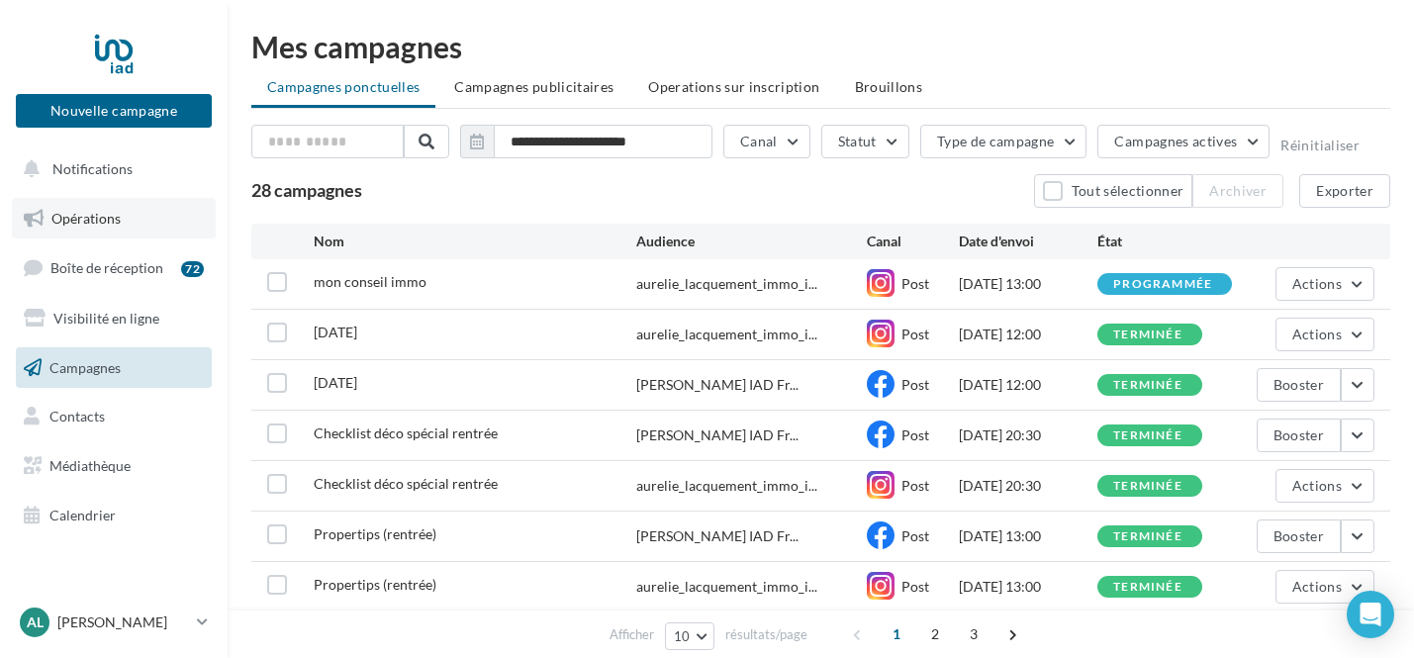
click at [135, 227] on link "Opérations" at bounding box center [114, 219] width 204 height 42
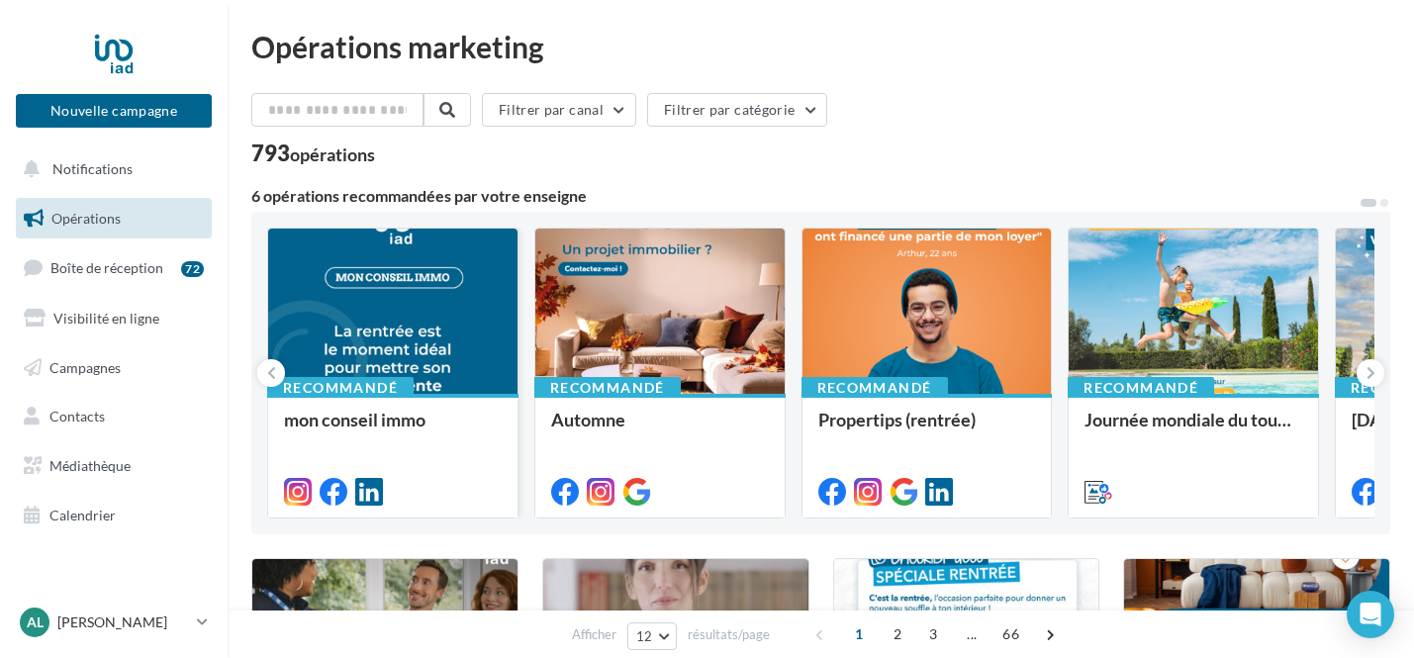
click at [413, 304] on div at bounding box center [392, 312] width 249 height 167
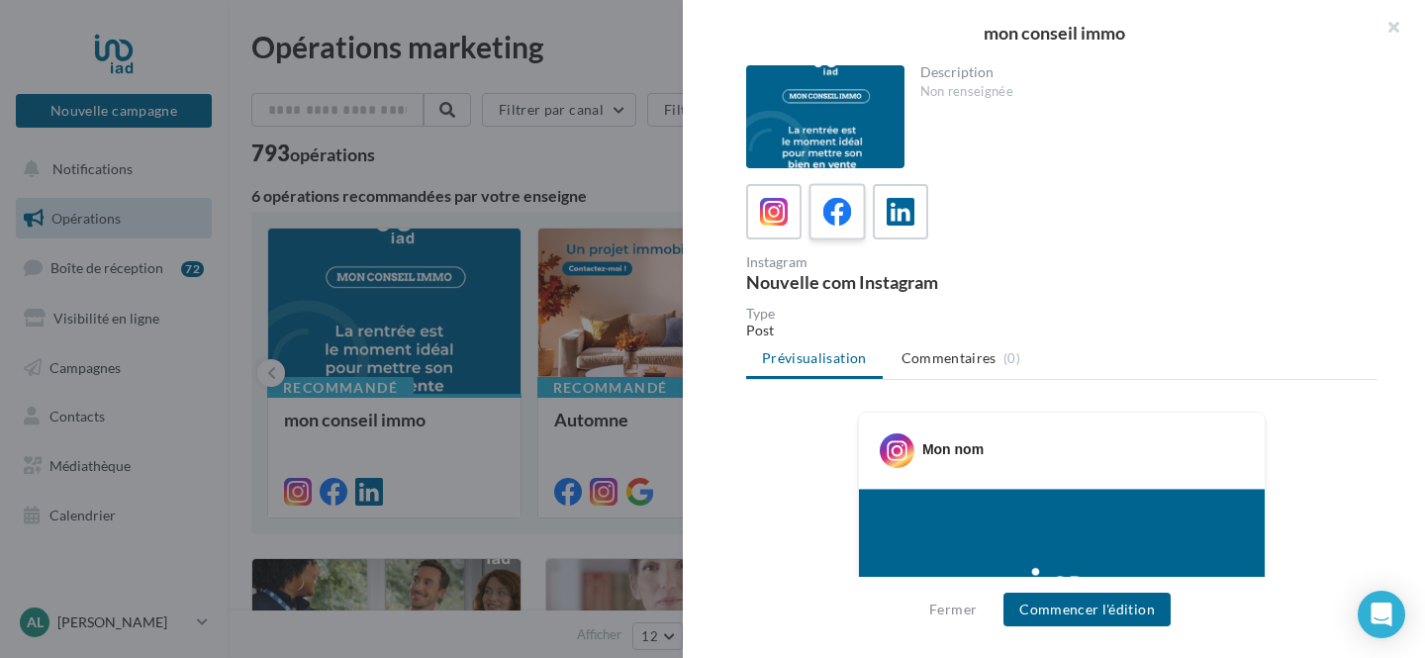
click at [837, 224] on icon at bounding box center [837, 212] width 29 height 29
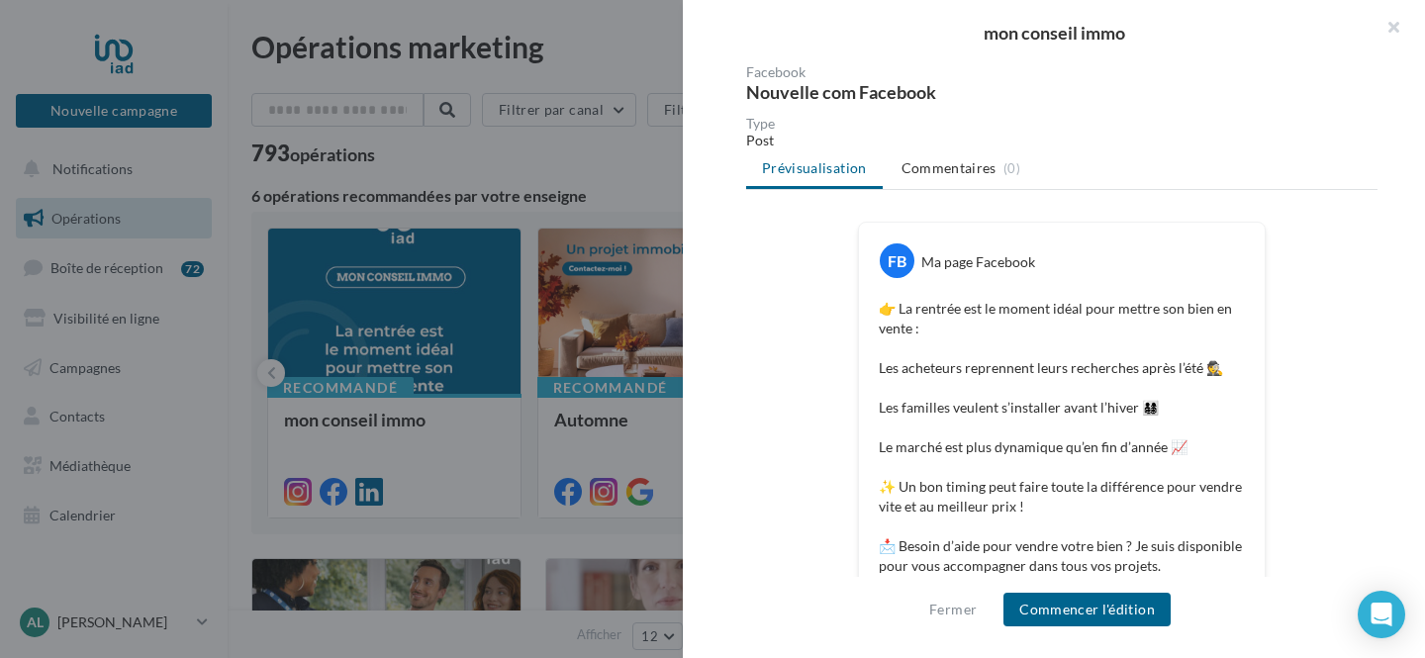
scroll to position [209, 0]
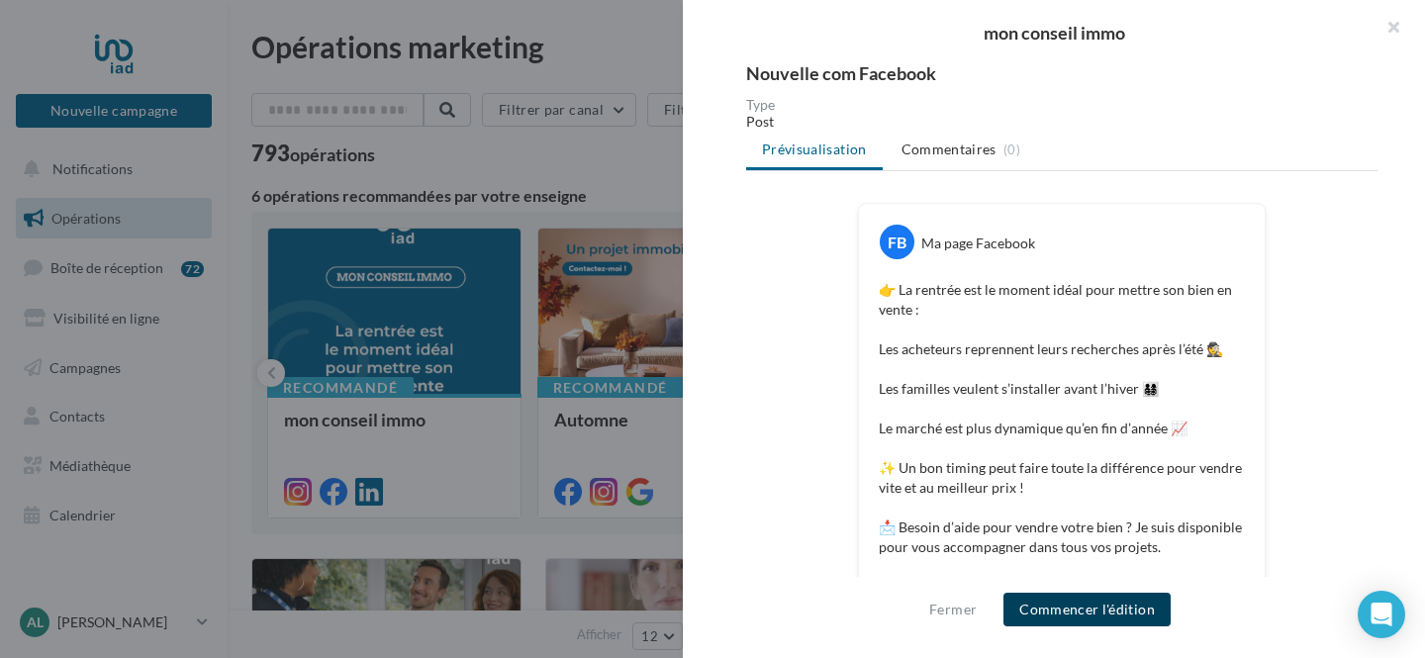
click at [1108, 617] on button "Commencer l'édition" at bounding box center [1086, 610] width 167 height 34
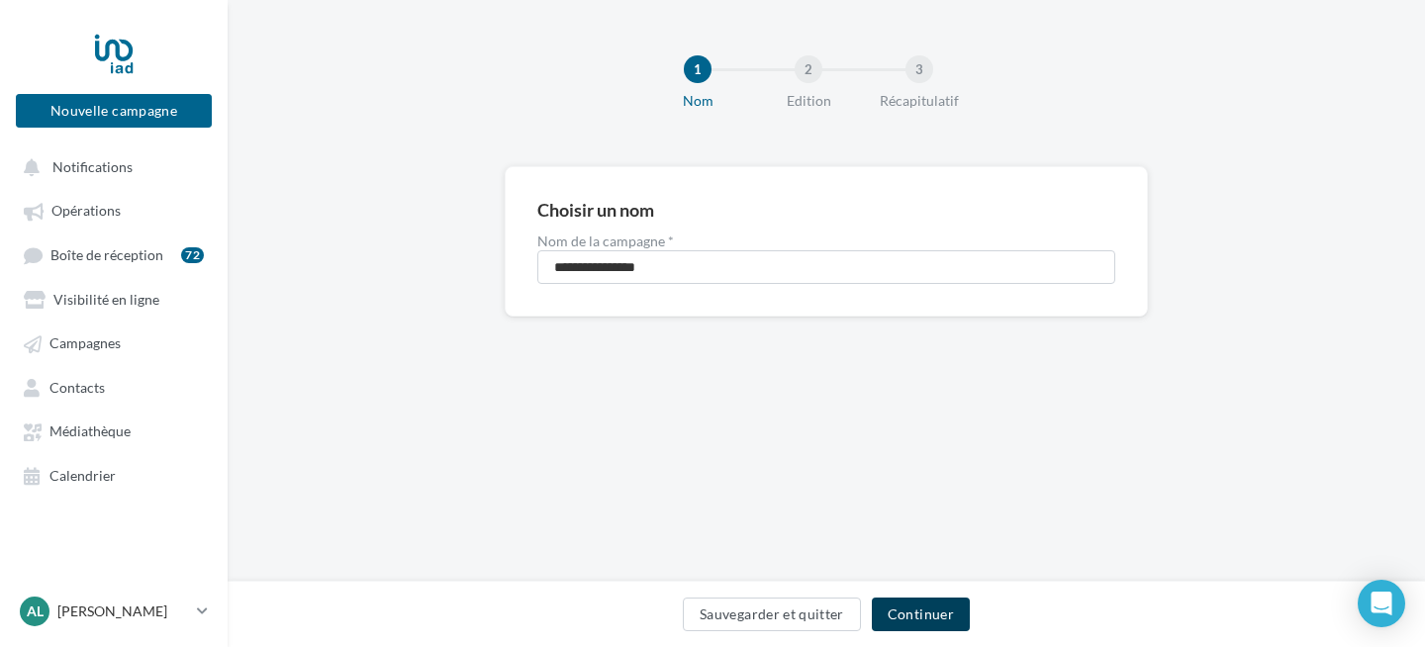
click at [913, 608] on button "Continuer" at bounding box center [921, 615] width 98 height 34
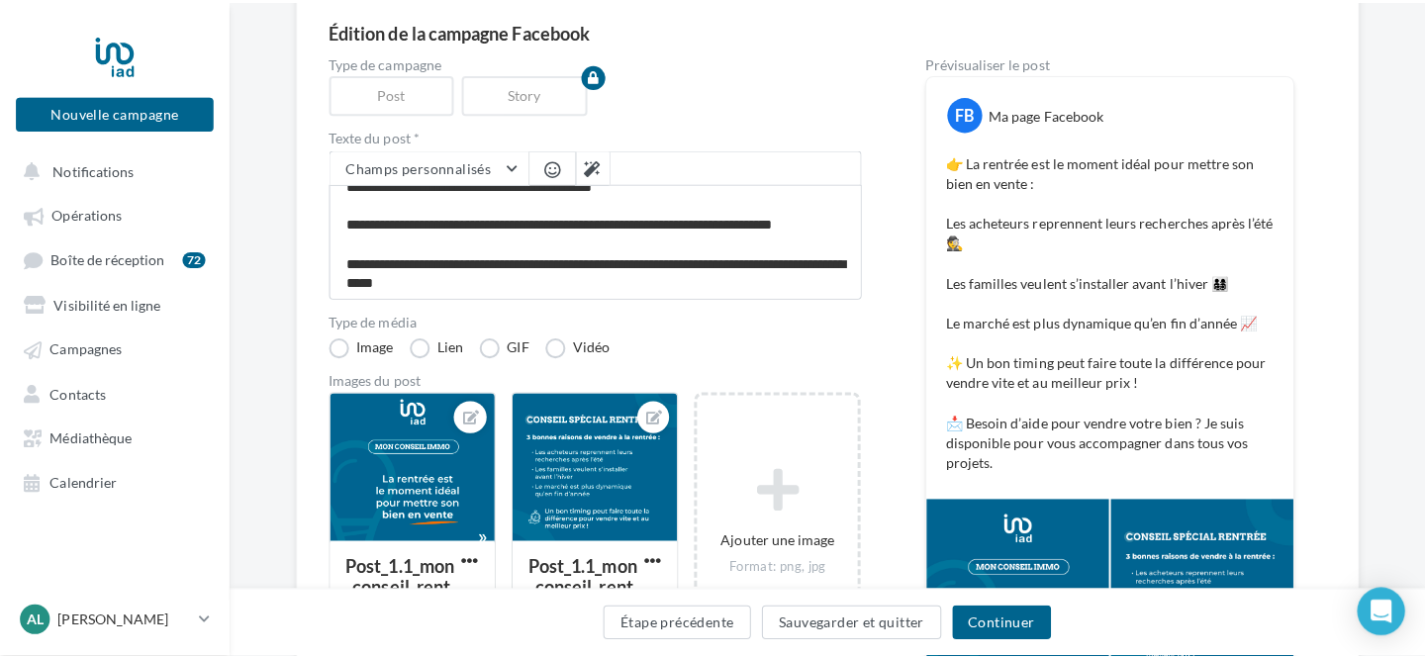
scroll to position [32, 0]
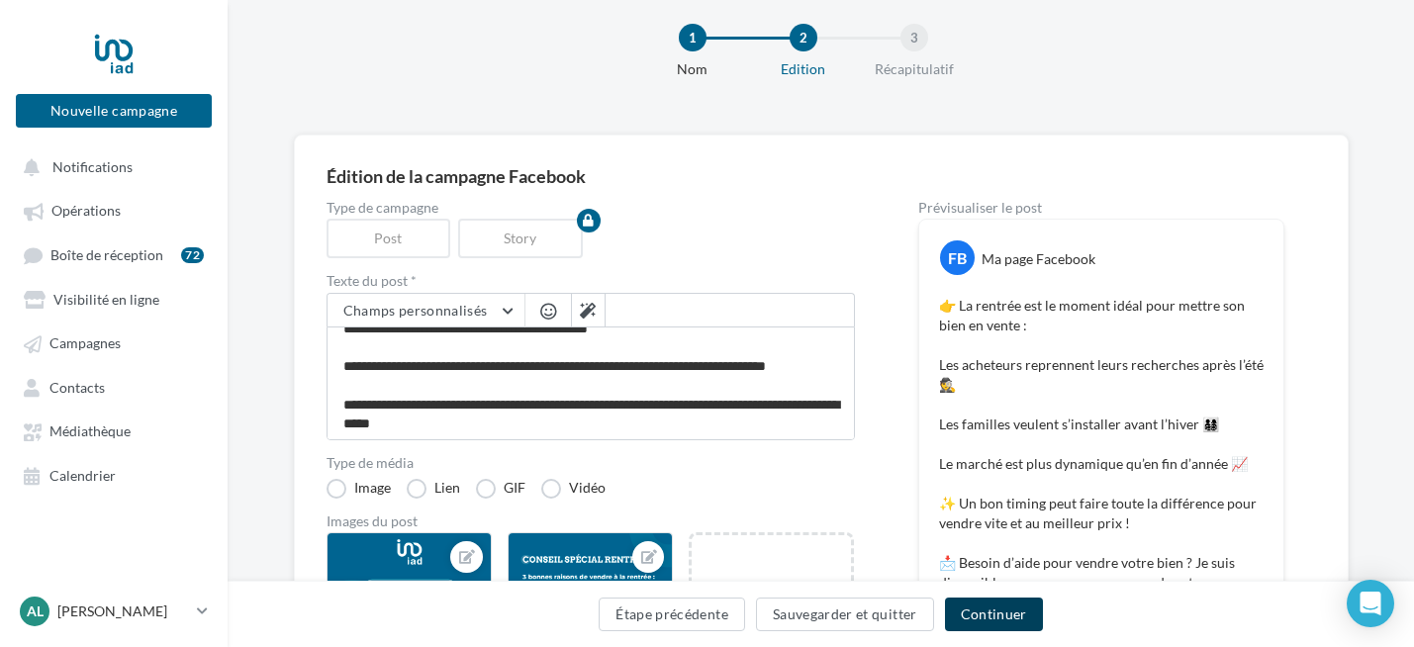
click at [1018, 619] on button "Continuer" at bounding box center [994, 615] width 98 height 34
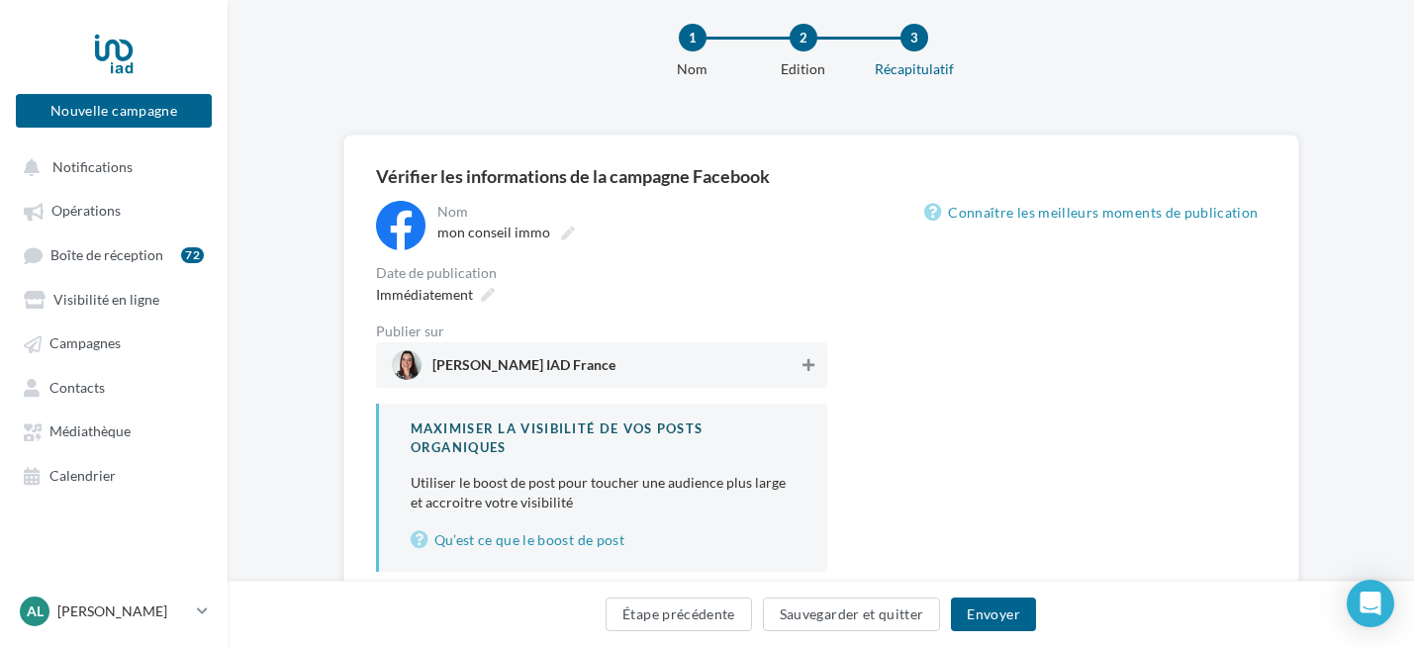
click at [805, 368] on icon at bounding box center [809, 365] width 12 height 14
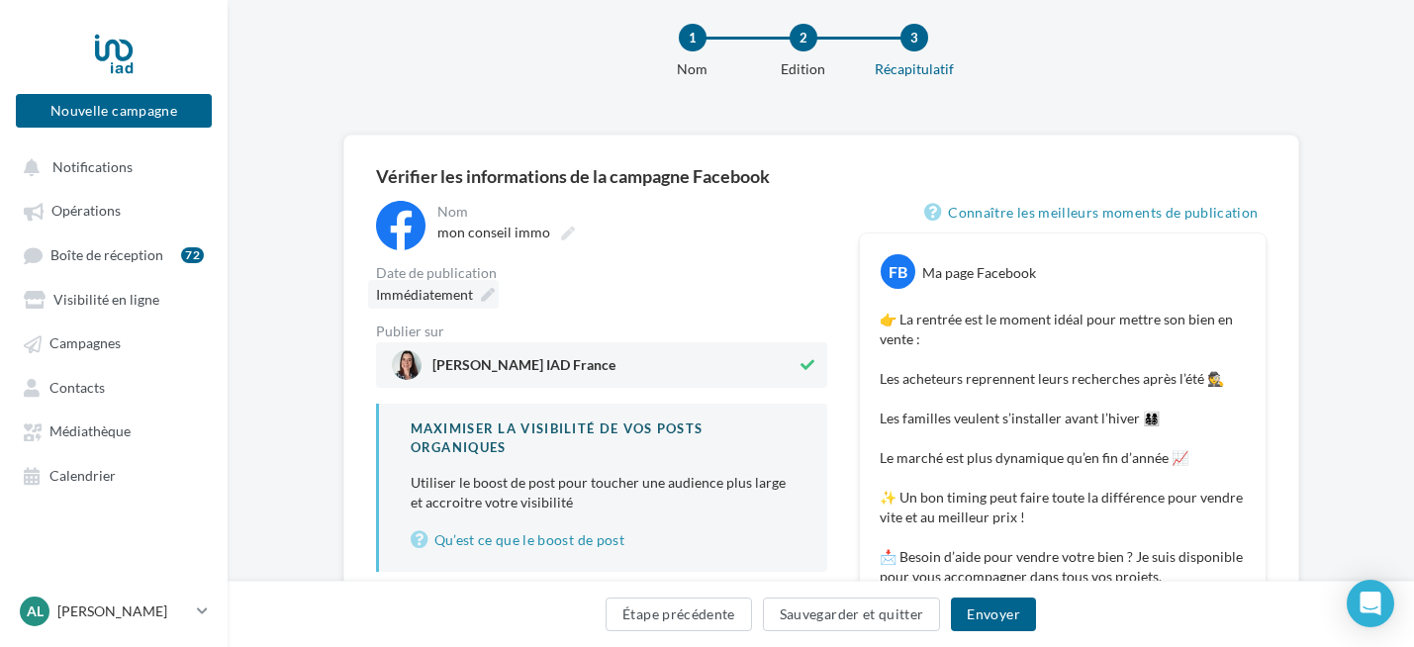
click at [486, 298] on icon at bounding box center [488, 295] width 14 height 14
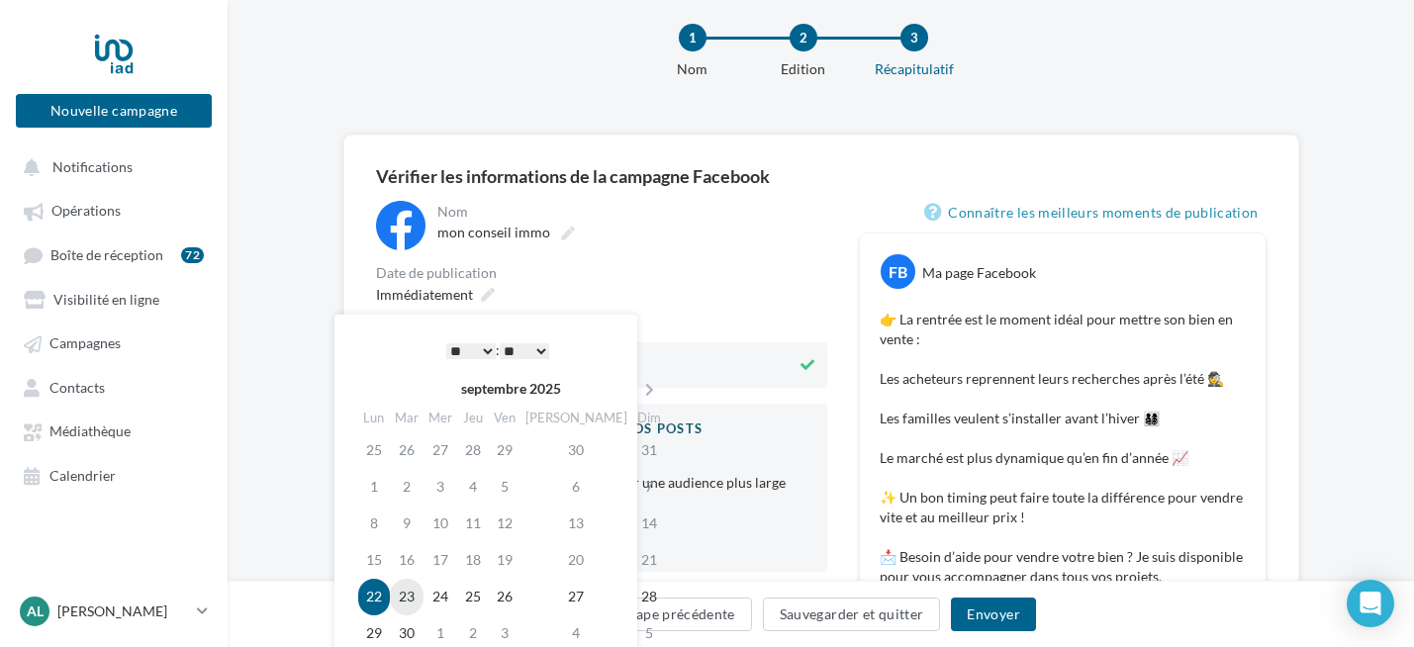
click at [417, 591] on td "23" at bounding box center [407, 597] width 34 height 37
click at [468, 349] on select "* * * * * * * * * * ** ** ** ** ** ** ** ** ** ** ** ** ** **" at bounding box center [470, 351] width 49 height 16
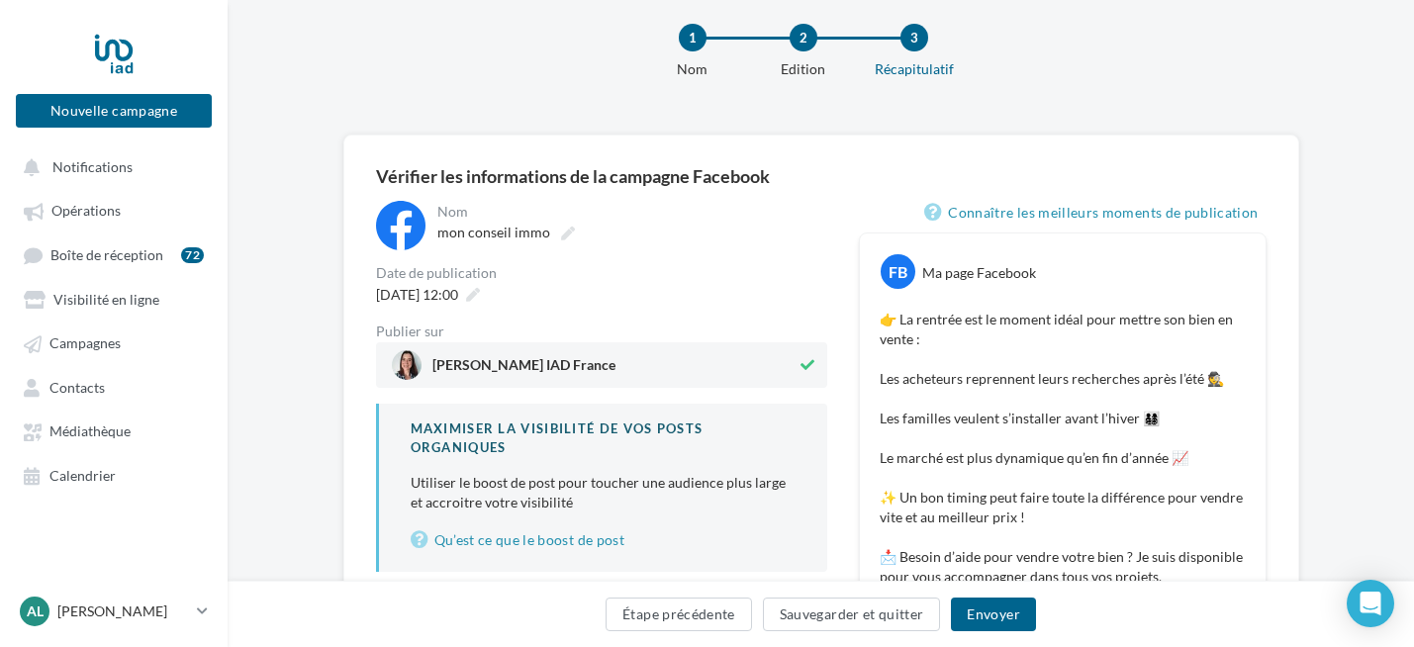
click at [718, 278] on div "Date de publication" at bounding box center [601, 273] width 451 height 14
click at [480, 299] on icon at bounding box center [473, 295] width 14 height 14
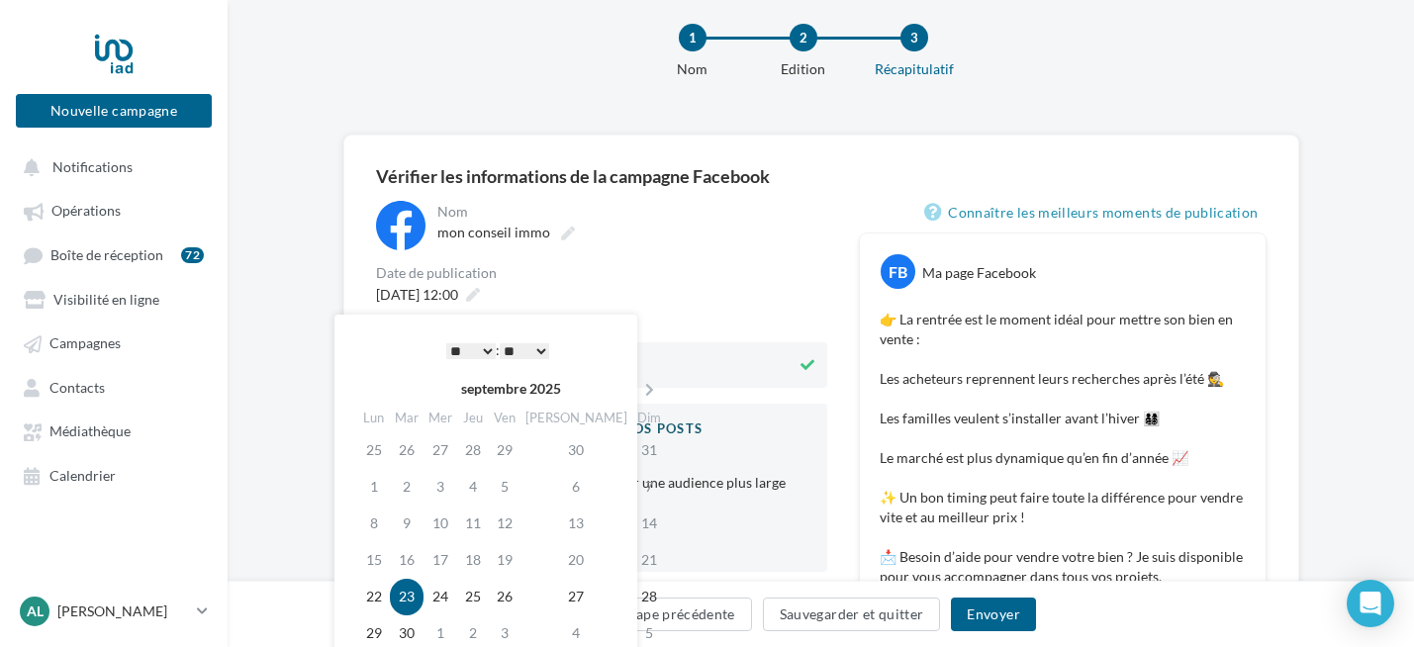
click at [479, 352] on select "* * * * * * * * * * ** ** ** ** ** ** ** ** ** ** ** ** ** **" at bounding box center [470, 351] width 49 height 16
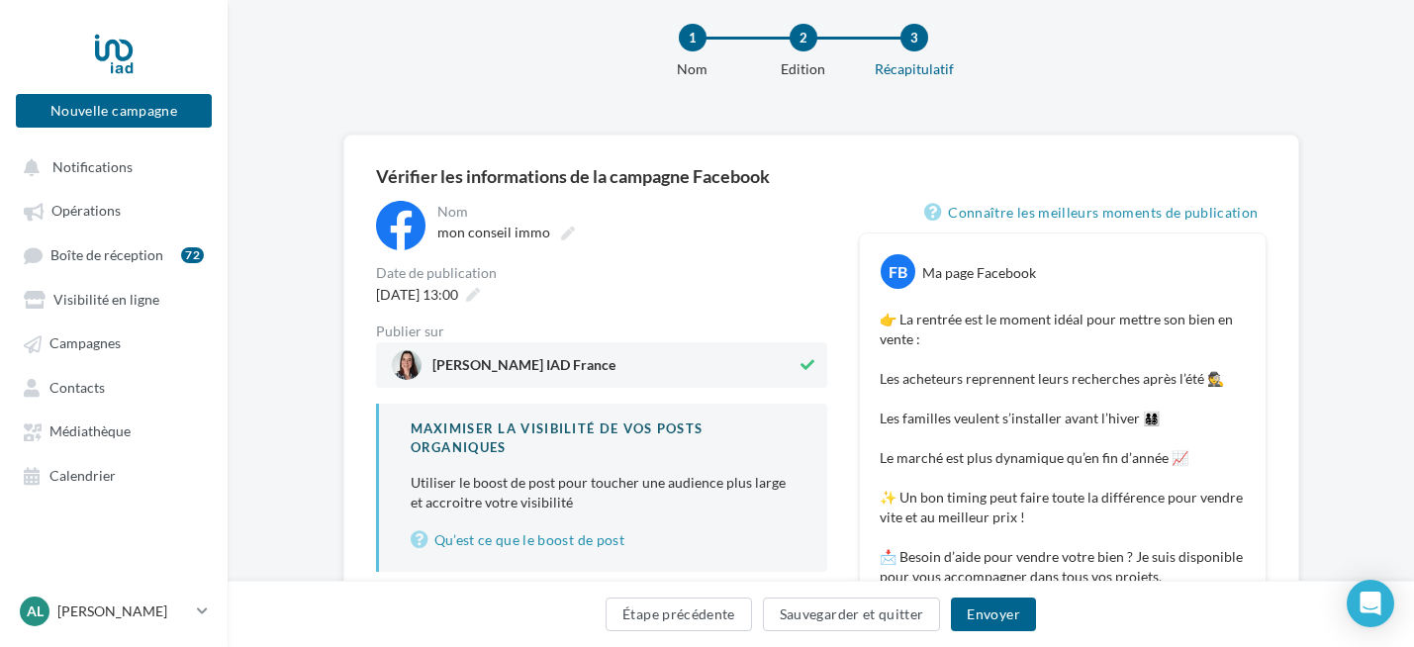
click at [658, 304] on div "23/09/2025 à 13:00" at bounding box center [601, 294] width 451 height 29
click at [975, 615] on button "Envoyer" at bounding box center [993, 615] width 84 height 34
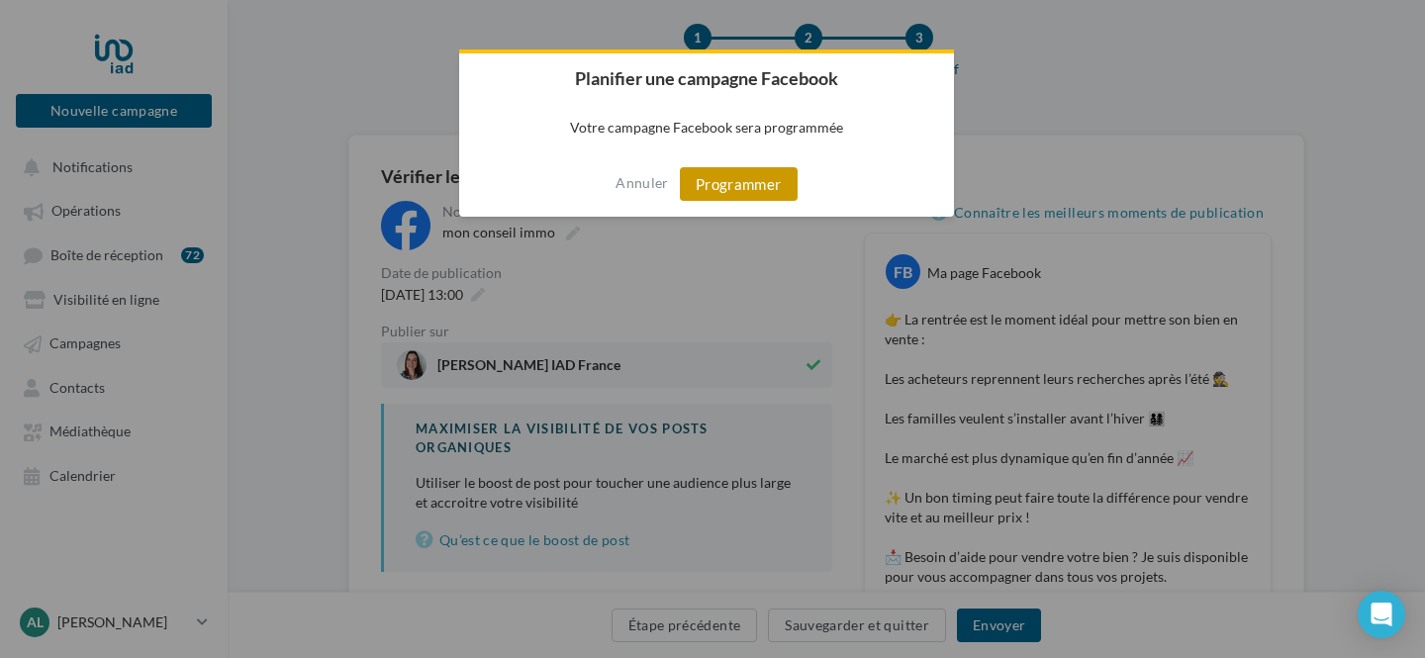
click at [754, 182] on button "Programmer" at bounding box center [739, 184] width 118 height 34
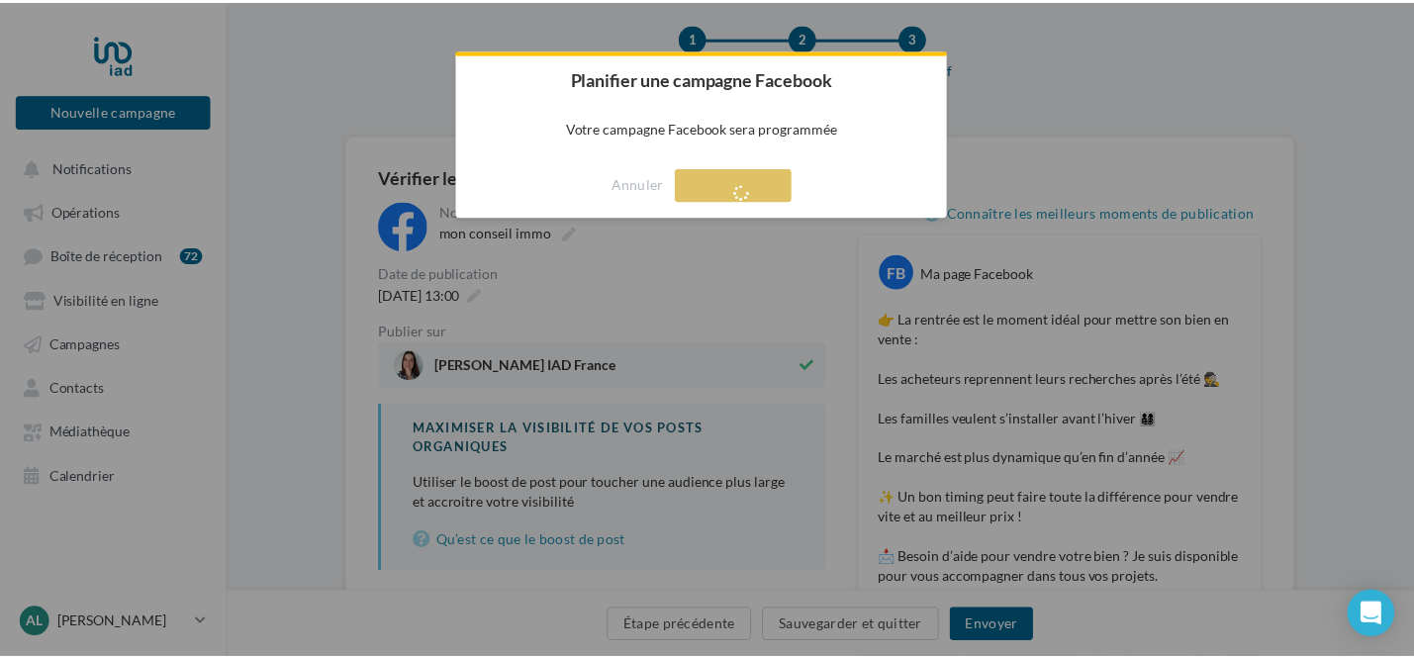
scroll to position [32, 0]
